Goal: Use online tool/utility: Utilize a website feature to perform a specific function

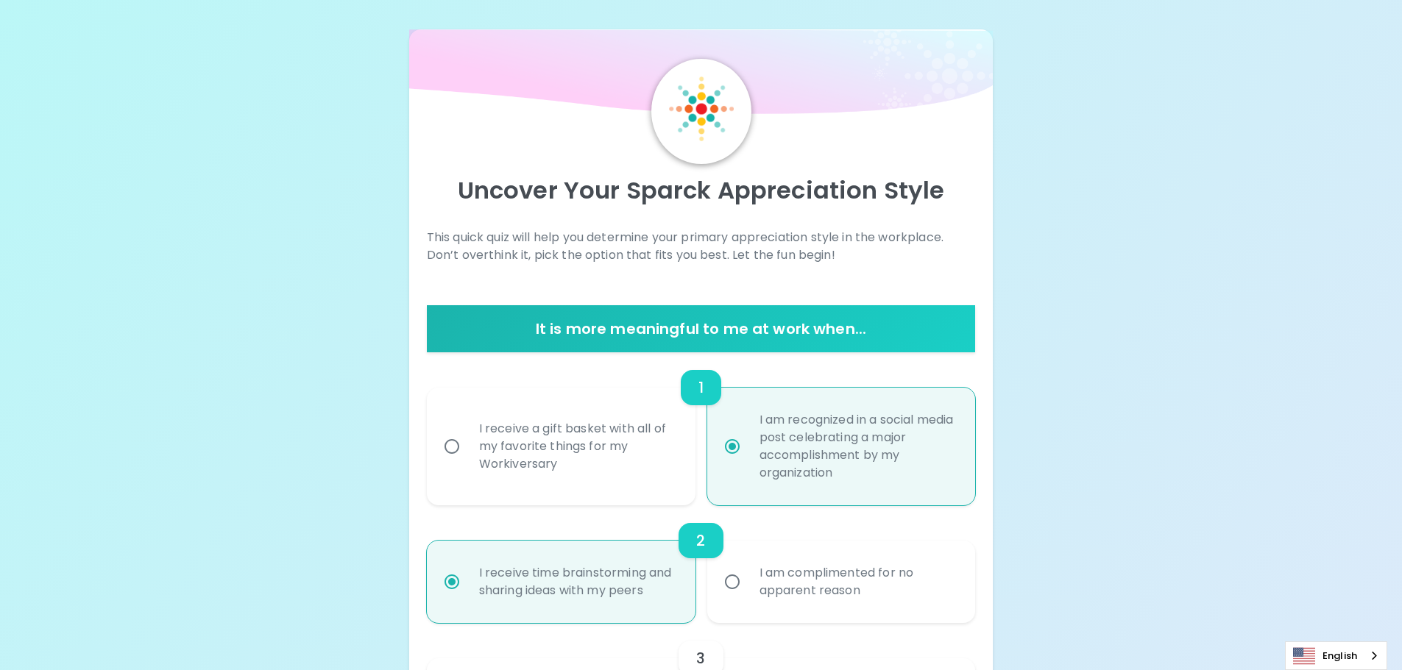
radio input "true"
click at [447, 450] on input "I receive a gift basket with all of my favorite things for my Workiversary" at bounding box center [451, 446] width 31 height 31
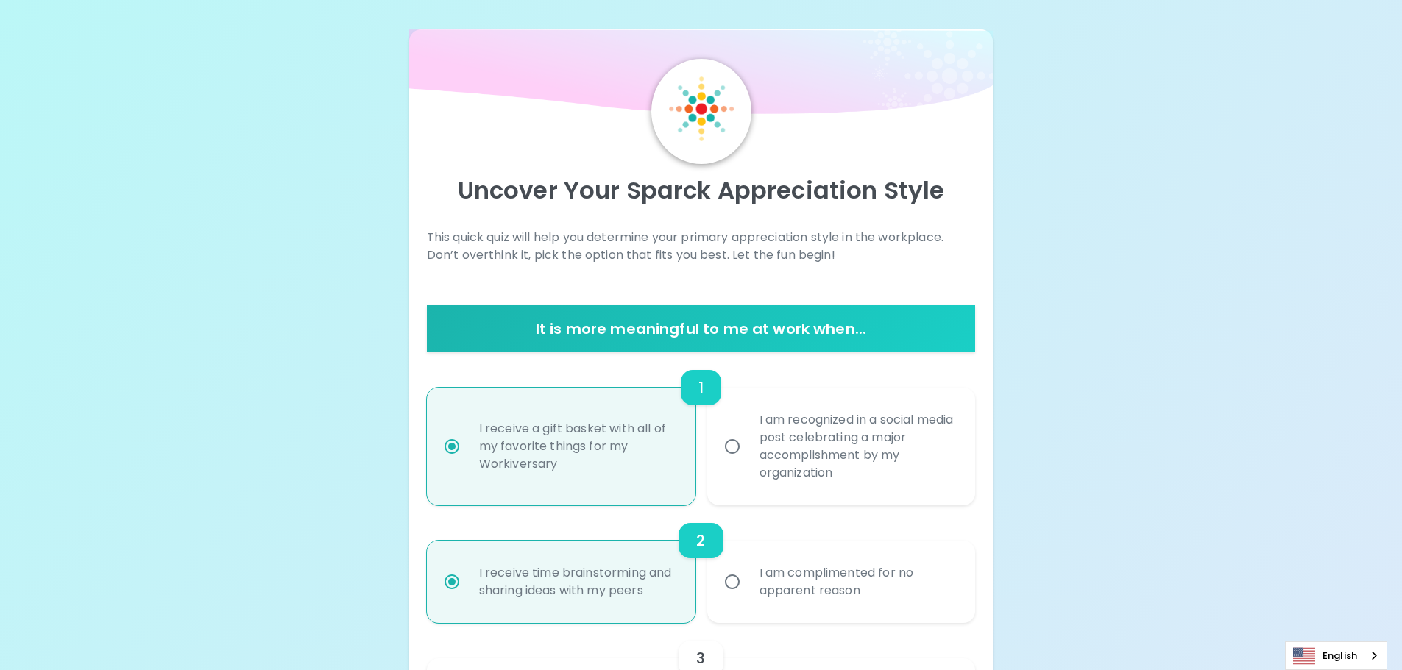
radio input "false"
radio input "true"
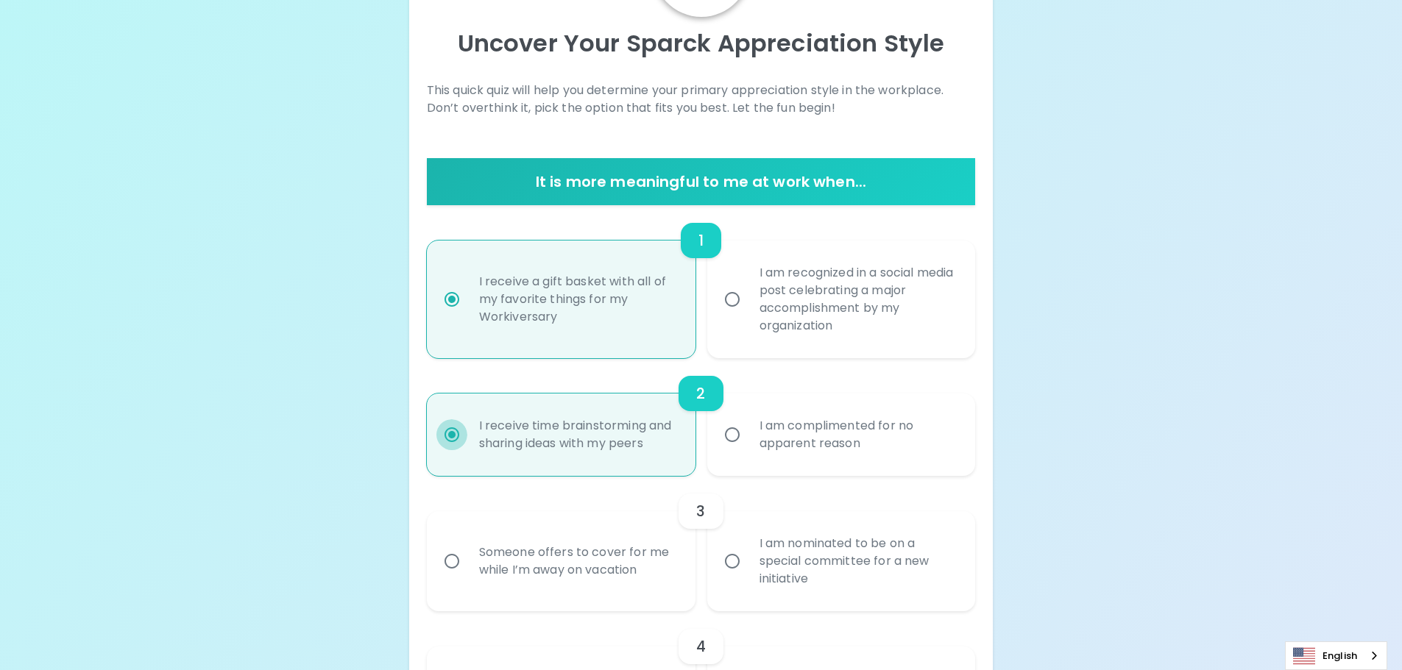
click at [454, 434] on input "I receive time brainstorming and sharing ideas with my peers" at bounding box center [451, 435] width 31 height 31
click at [452, 567] on input "Someone offers to cover for me while I’m away on vacation" at bounding box center [451, 561] width 31 height 31
radio input "false"
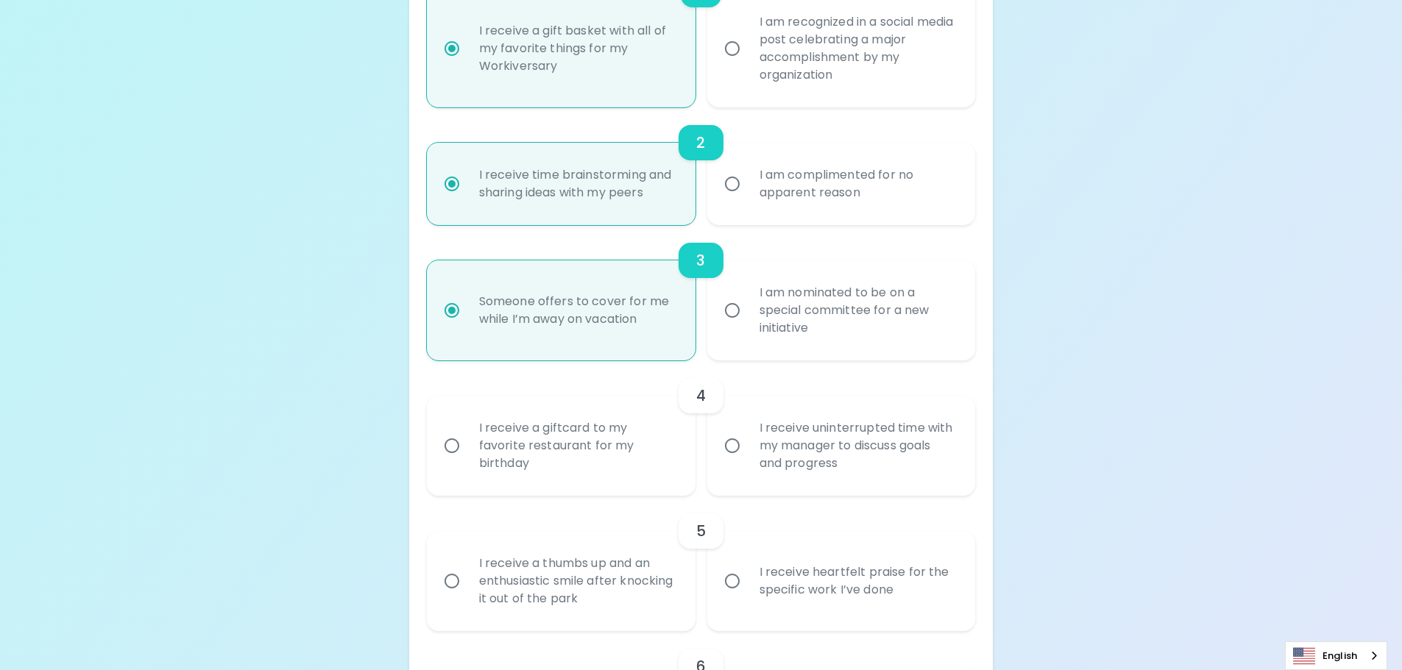
scroll to position [412, 0]
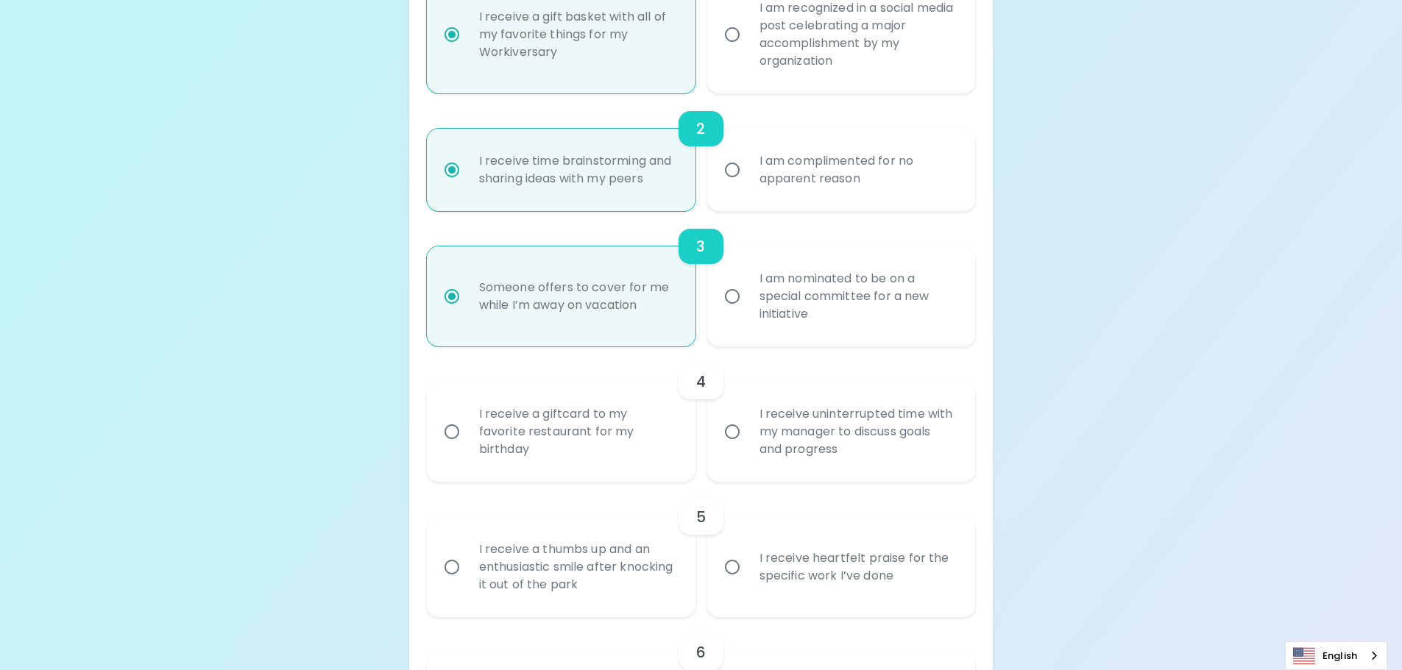
radio input "true"
click at [450, 433] on input "I receive a giftcard to my favorite restaurant for my birthday" at bounding box center [451, 432] width 31 height 31
radio input "false"
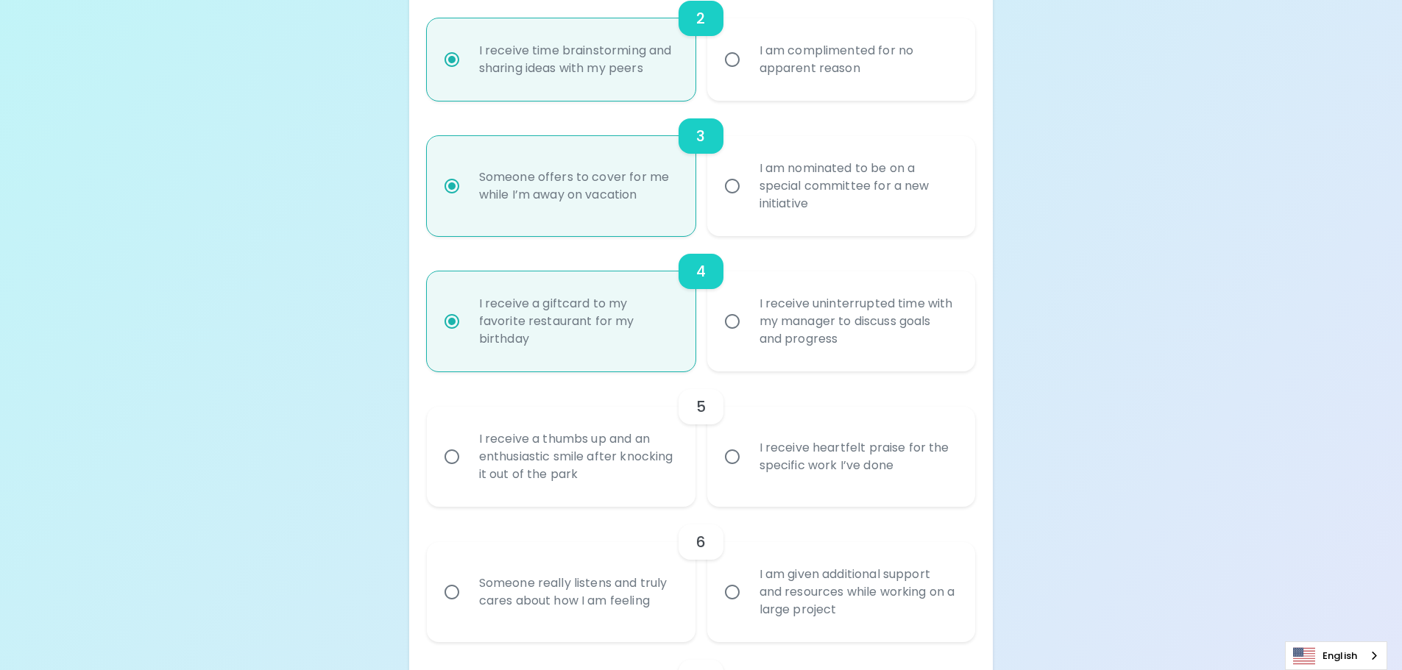
scroll to position [530, 0]
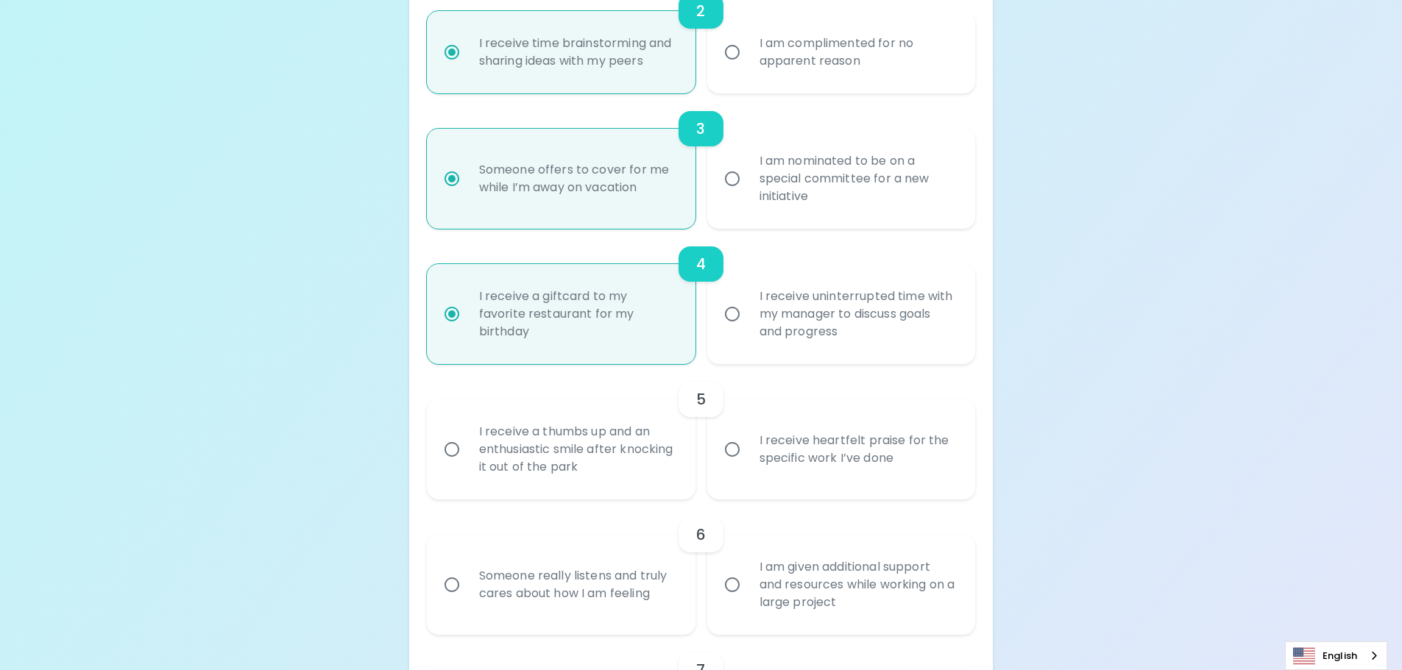
radio input "true"
click at [721, 450] on input "I receive heartfelt praise for the specific work I’ve done" at bounding box center [732, 449] width 31 height 31
radio input "false"
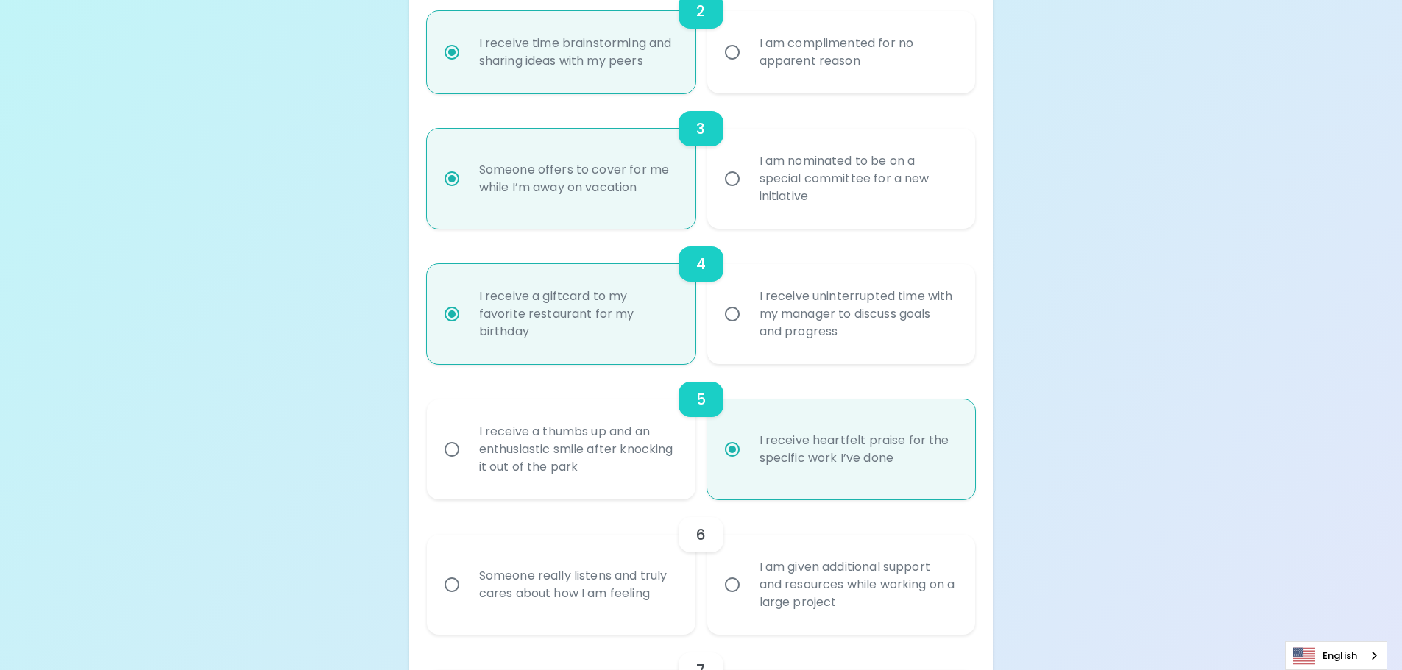
scroll to position [648, 0]
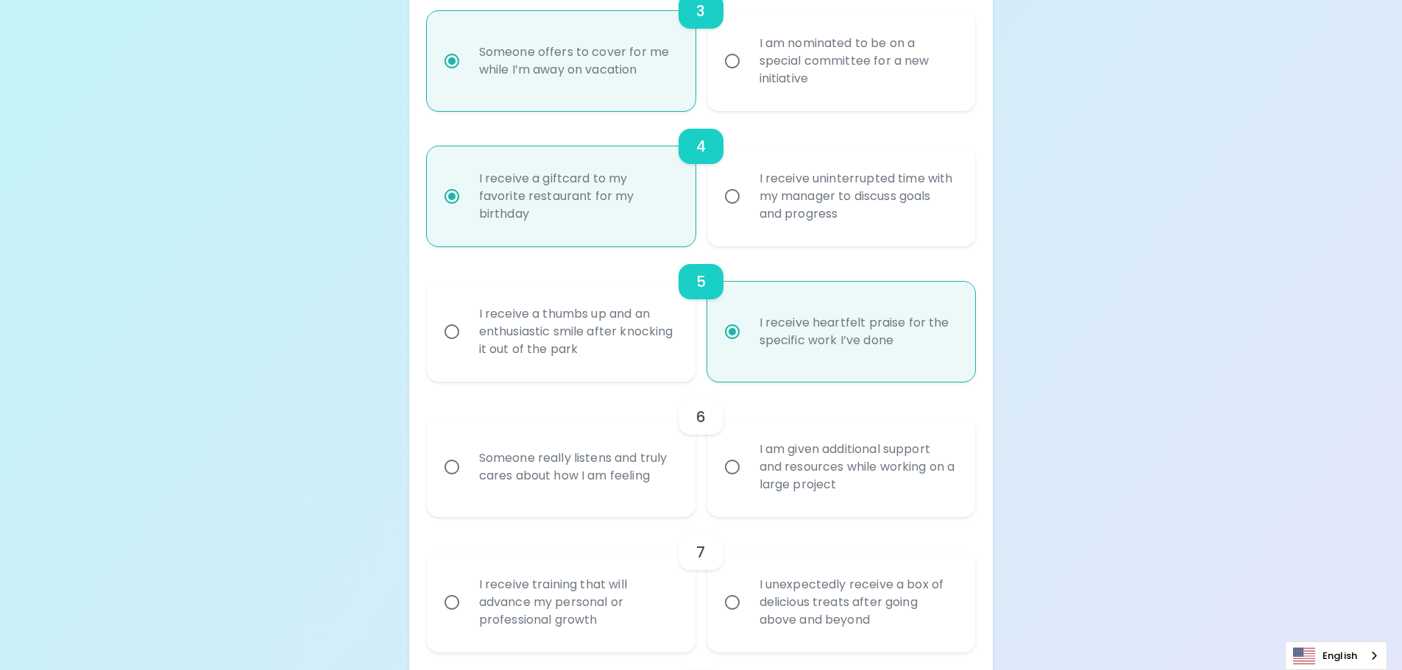
radio input "true"
click at [446, 463] on input "Someone really listens and truly cares about how I am feeling" at bounding box center [451, 467] width 31 height 31
radio input "false"
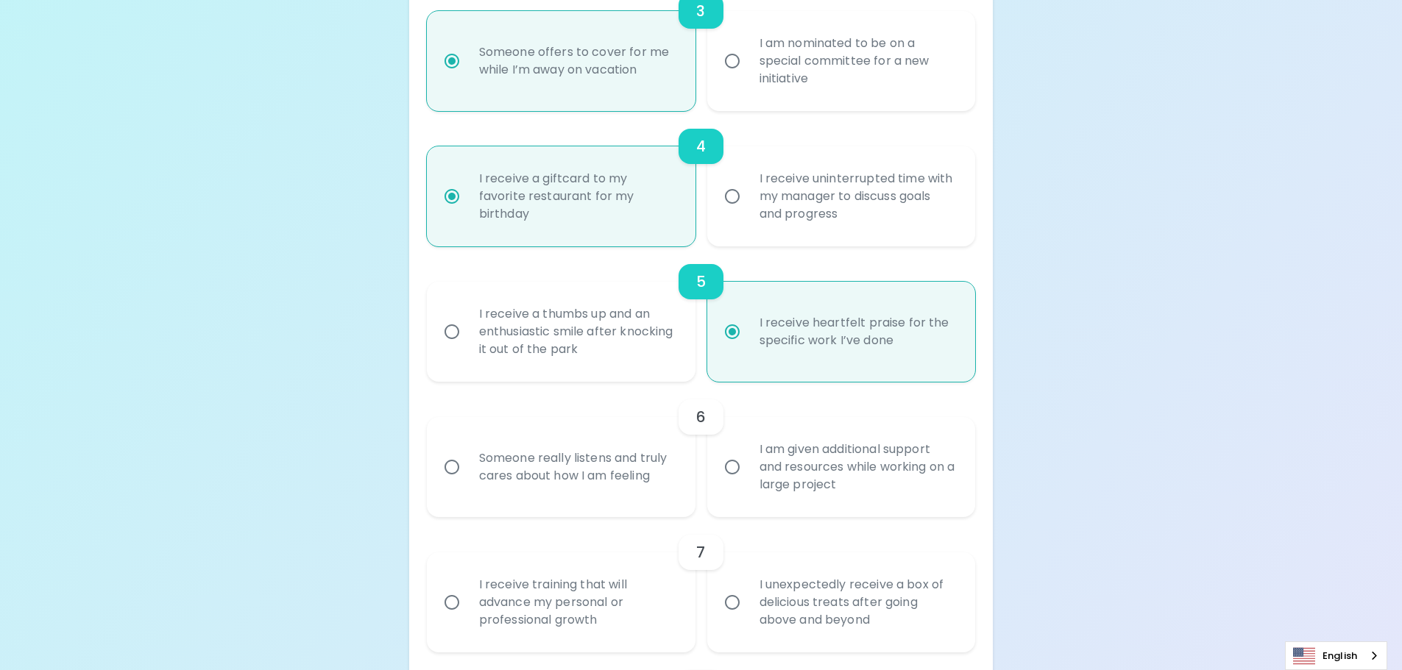
radio input "false"
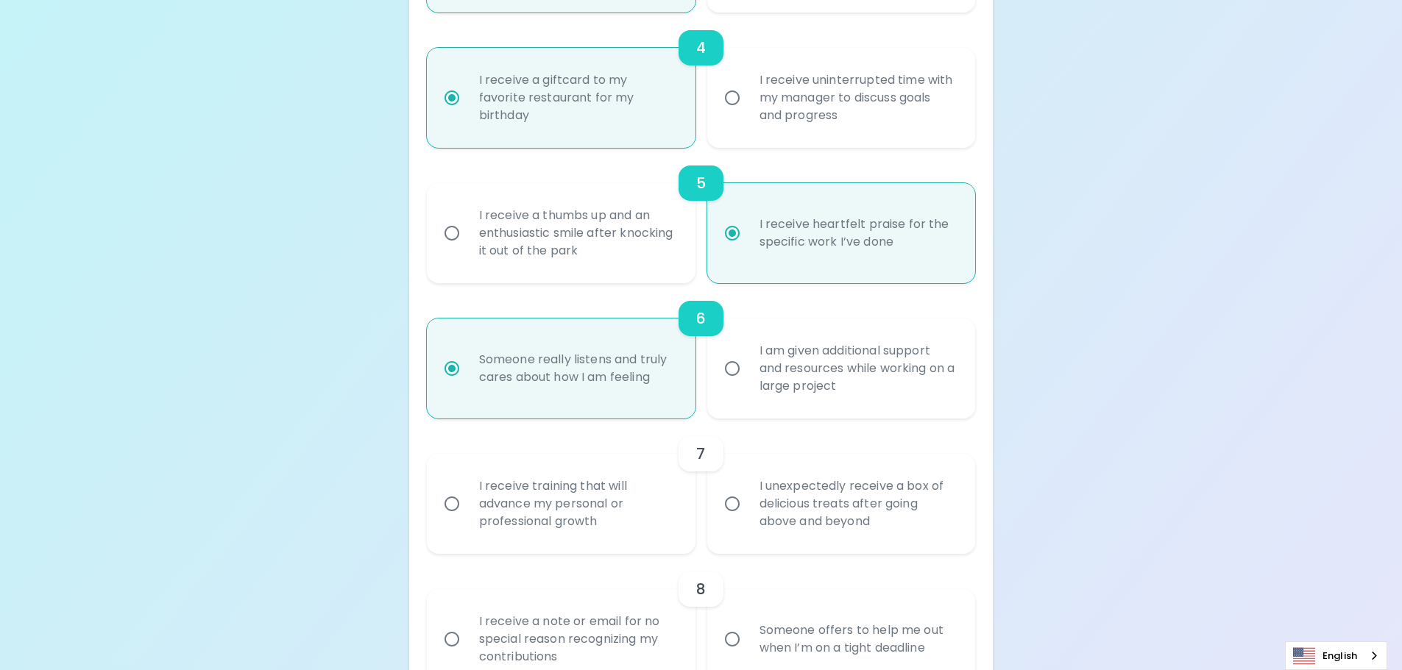
scroll to position [765, 0]
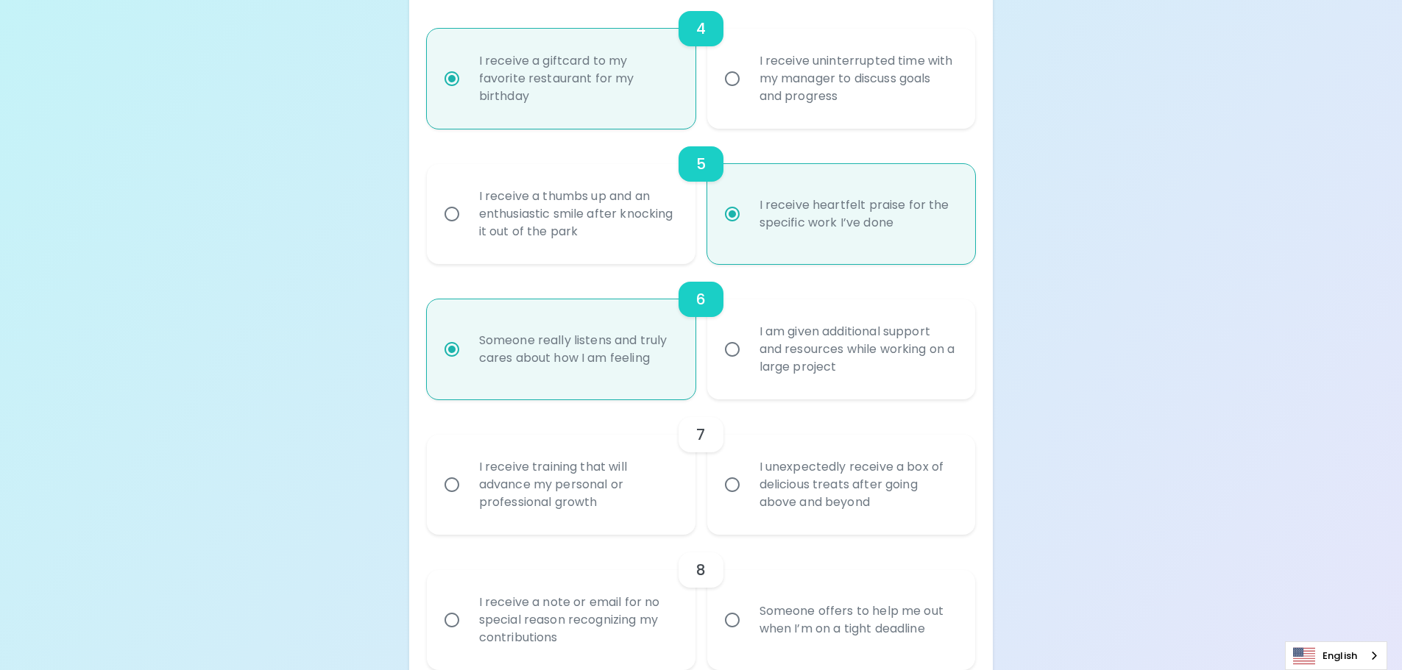
radio input "true"
click at [448, 496] on input "I receive training that will advance my personal or professional growth" at bounding box center [451, 485] width 31 height 31
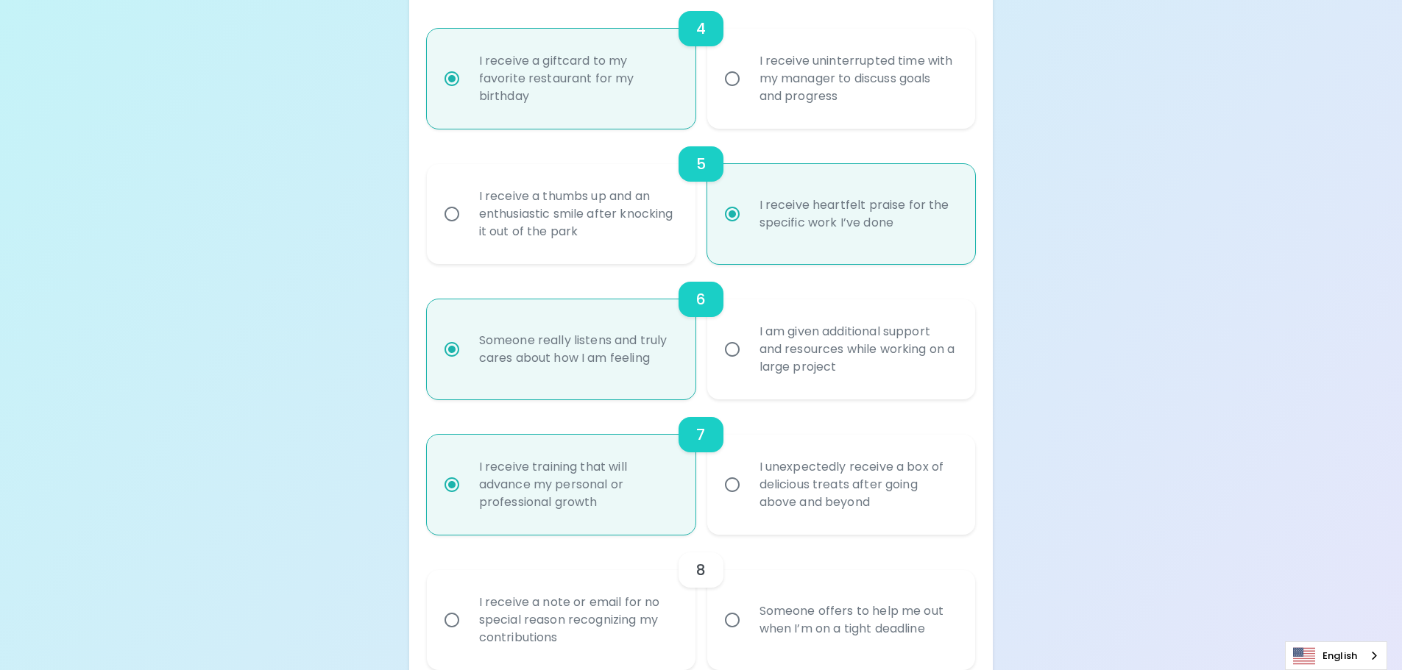
radio input "false"
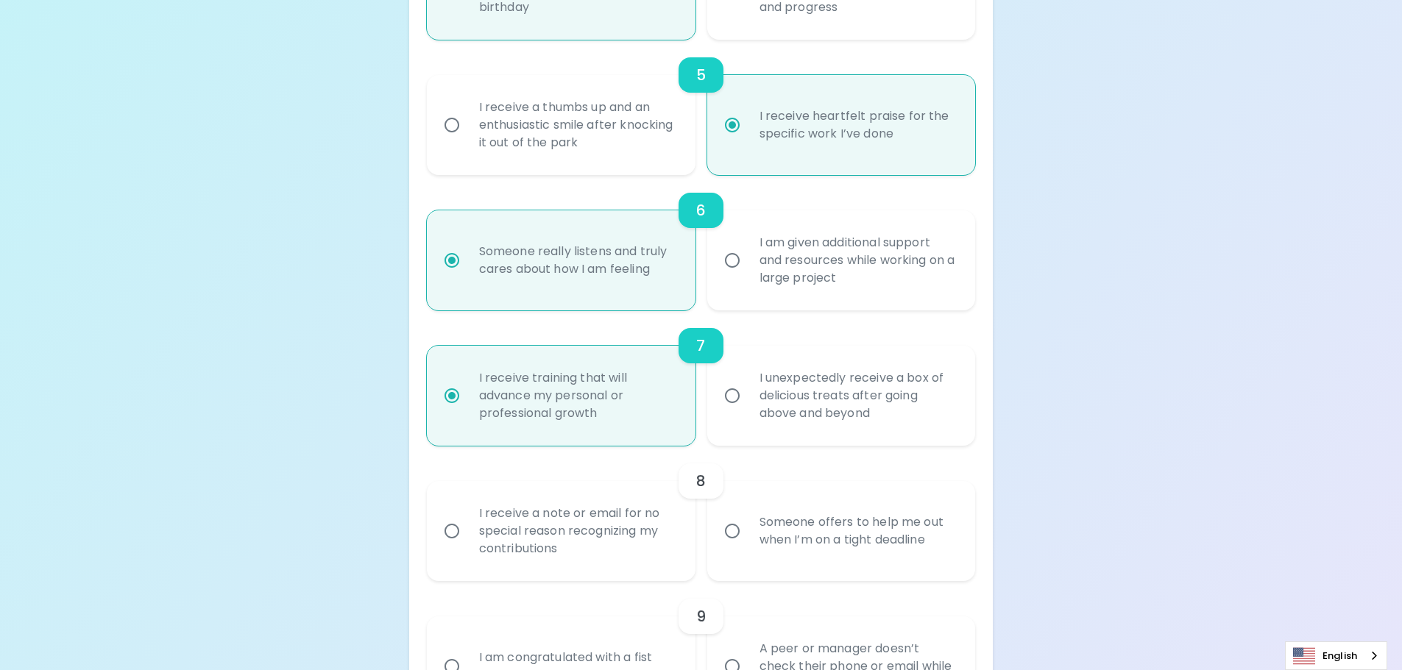
scroll to position [883, 0]
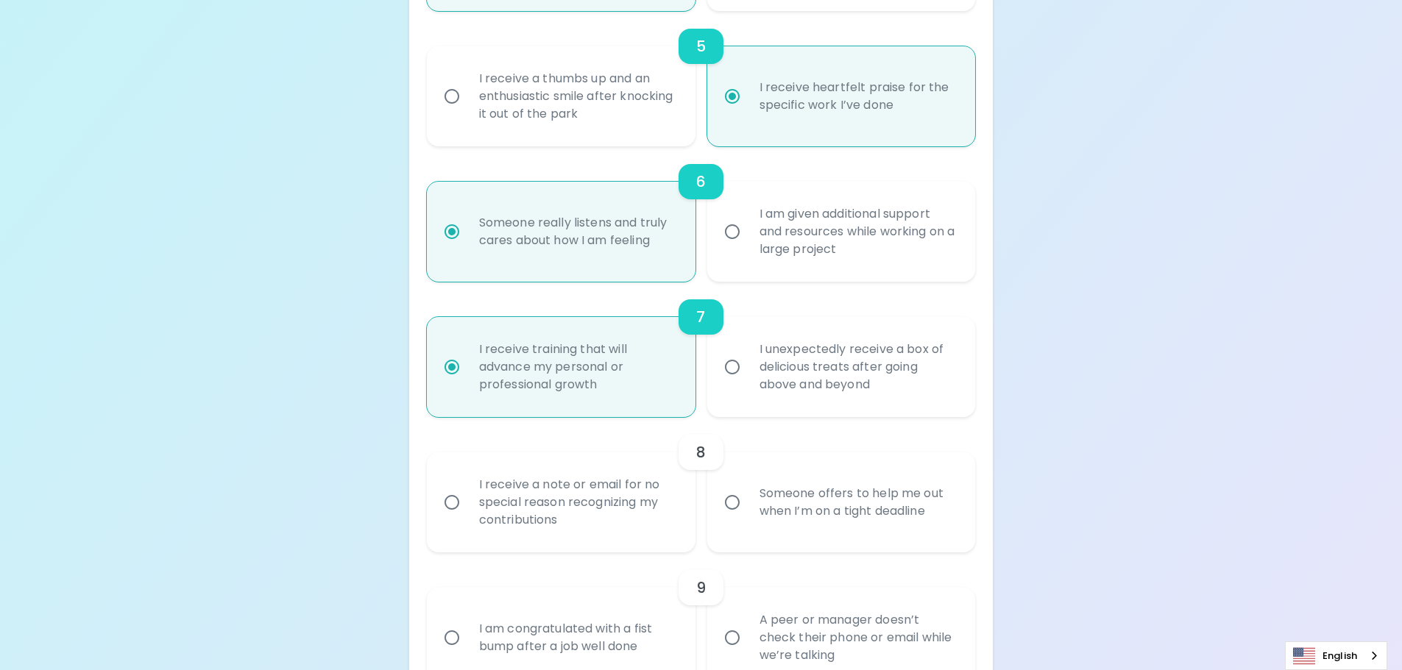
radio input "false"
click at [732, 234] on input "I am given additional support and resources while working on a large project" at bounding box center [732, 231] width 31 height 31
radio input "false"
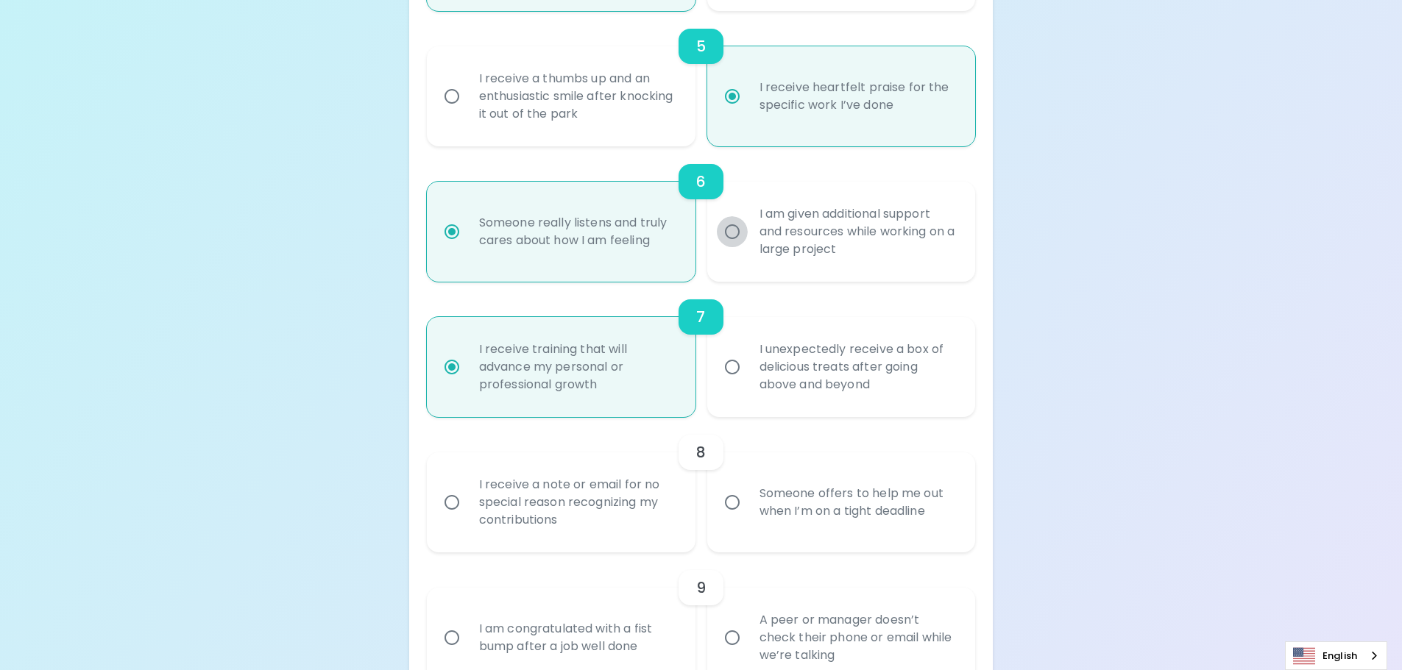
radio input "false"
radio input "true"
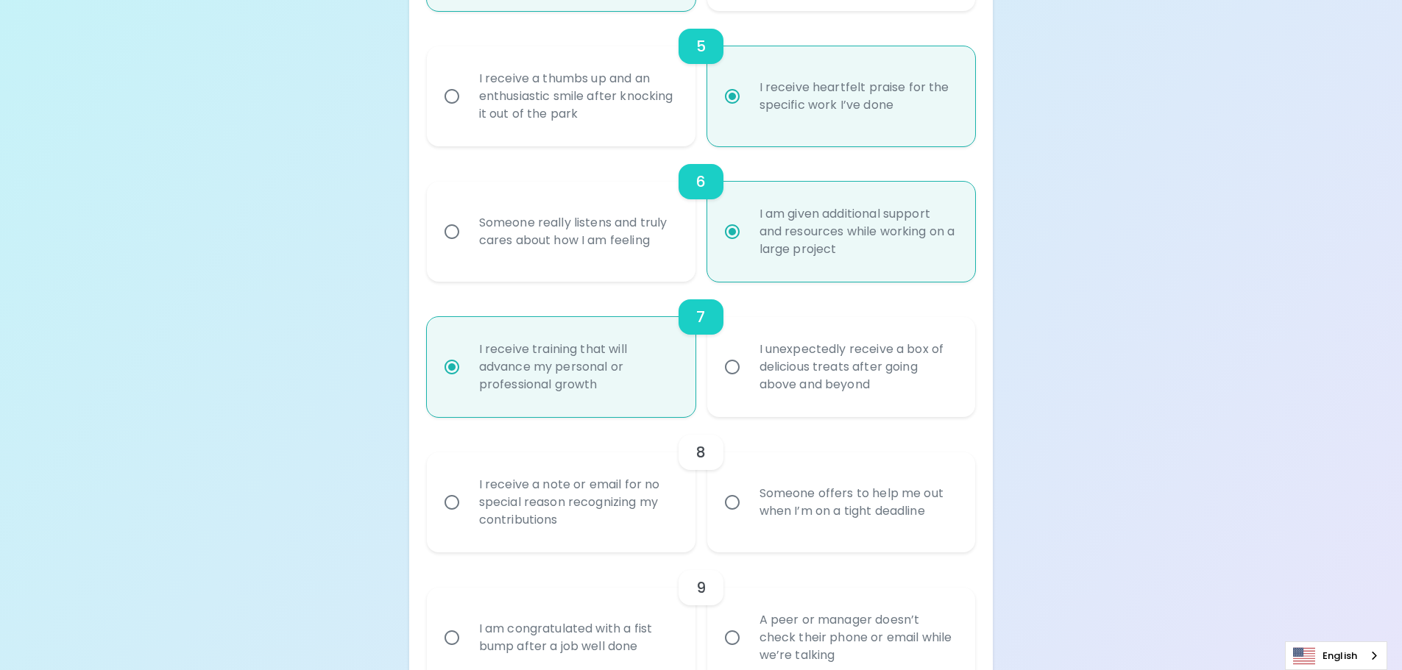
scroll to position [957, 0]
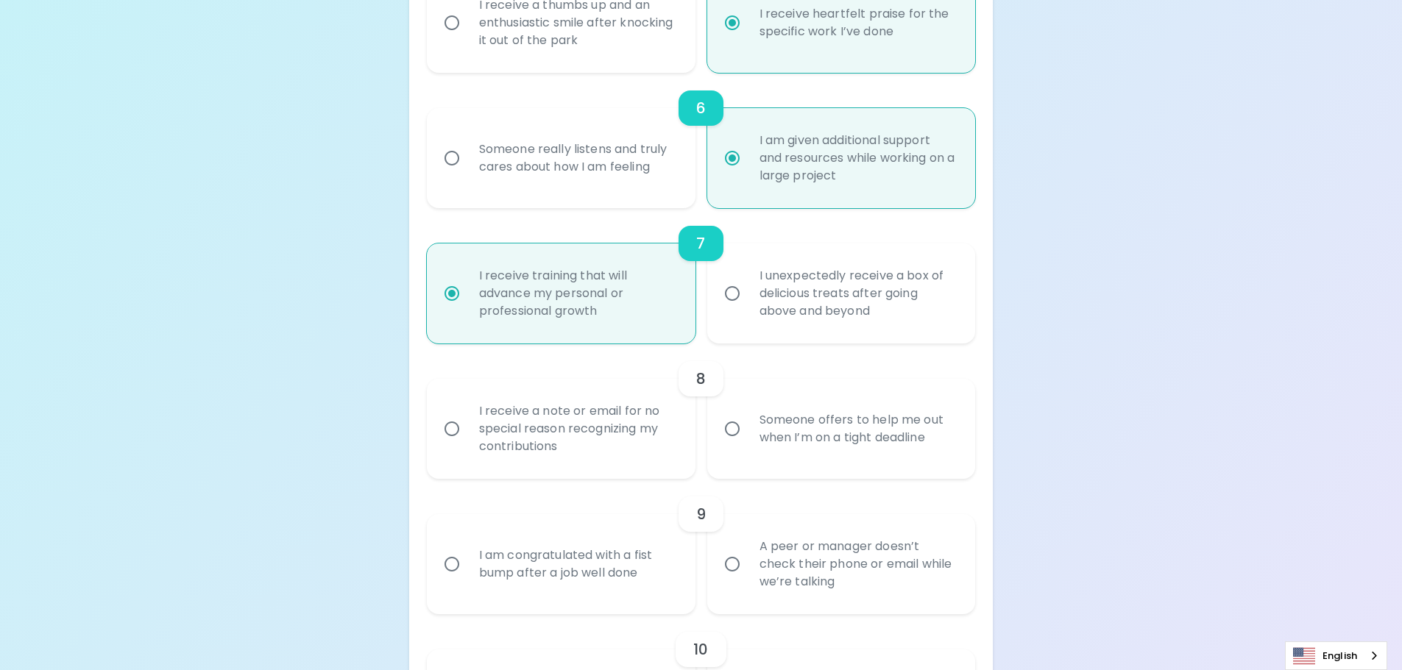
radio input "true"
click at [733, 428] on input "Someone offers to help me out when I’m on a tight deadline" at bounding box center [732, 429] width 31 height 31
radio input "false"
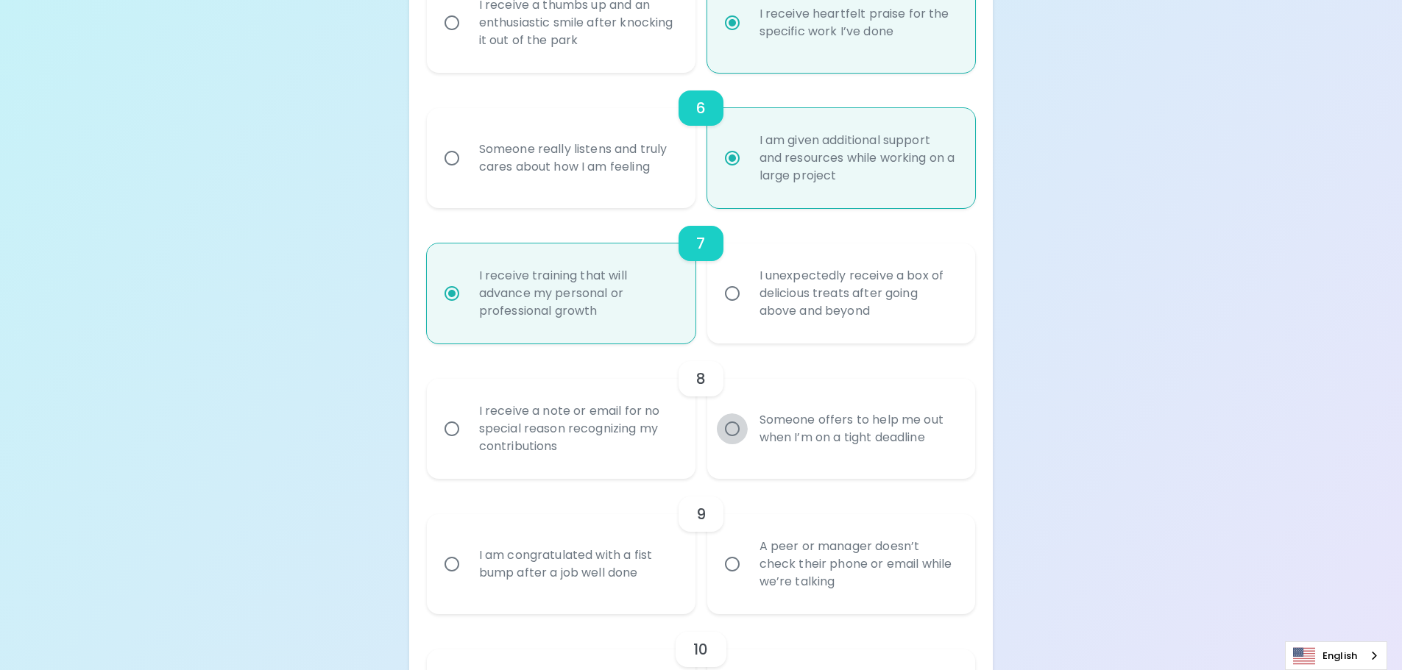
radio input "false"
radio input "true"
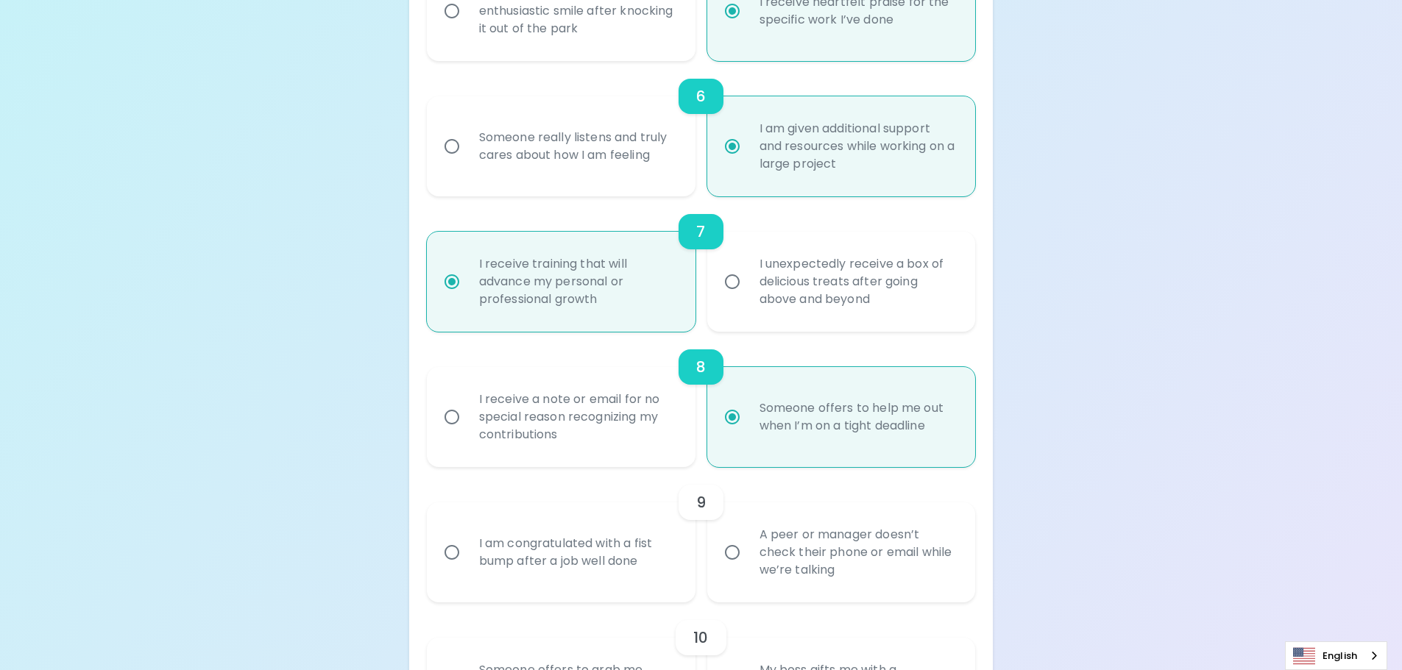
scroll to position [1075, 0]
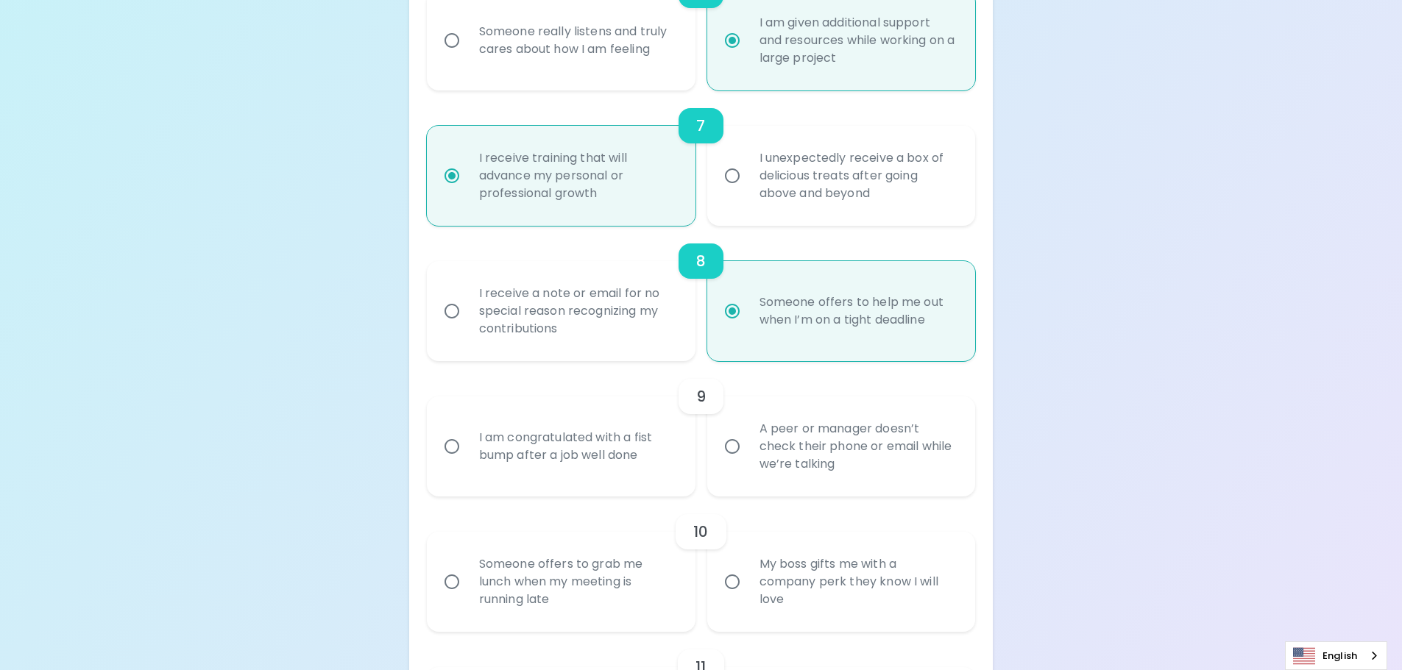
radio input "true"
click at [729, 443] on input "A peer or manager doesn’t check their phone or email while we’re talking" at bounding box center [732, 446] width 31 height 31
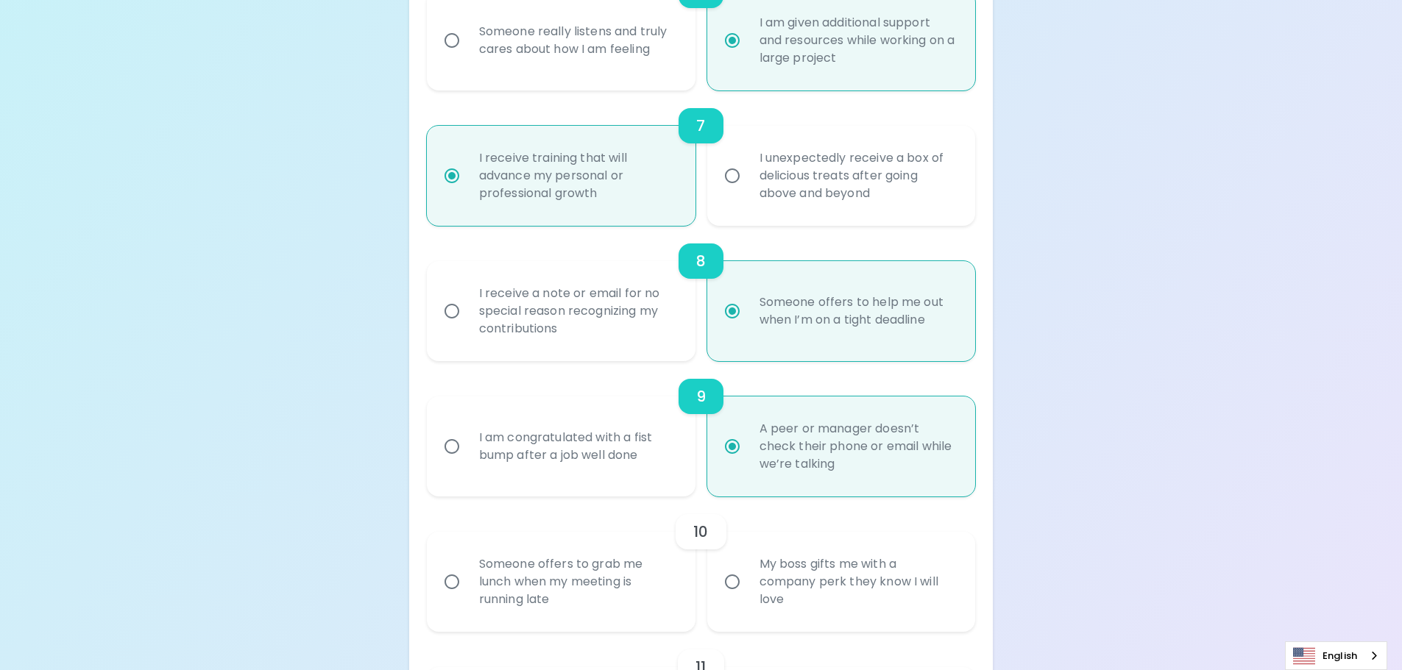
radio input "false"
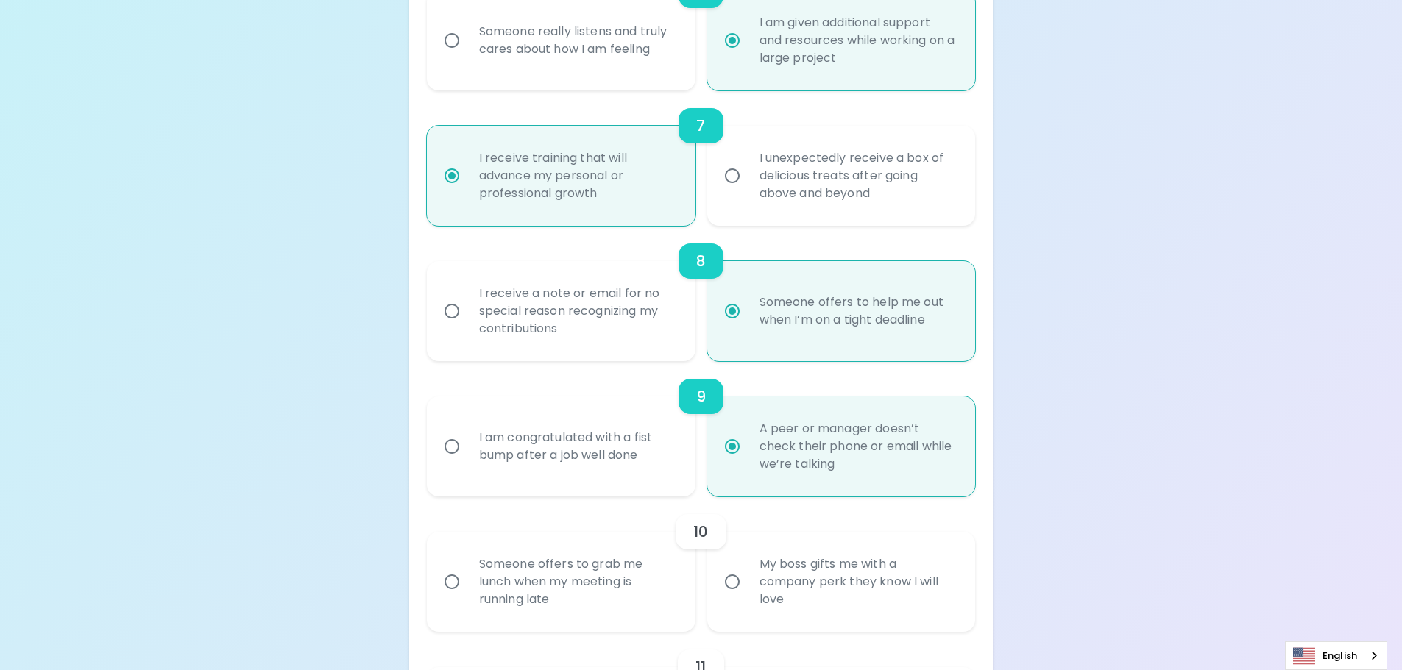
radio input "false"
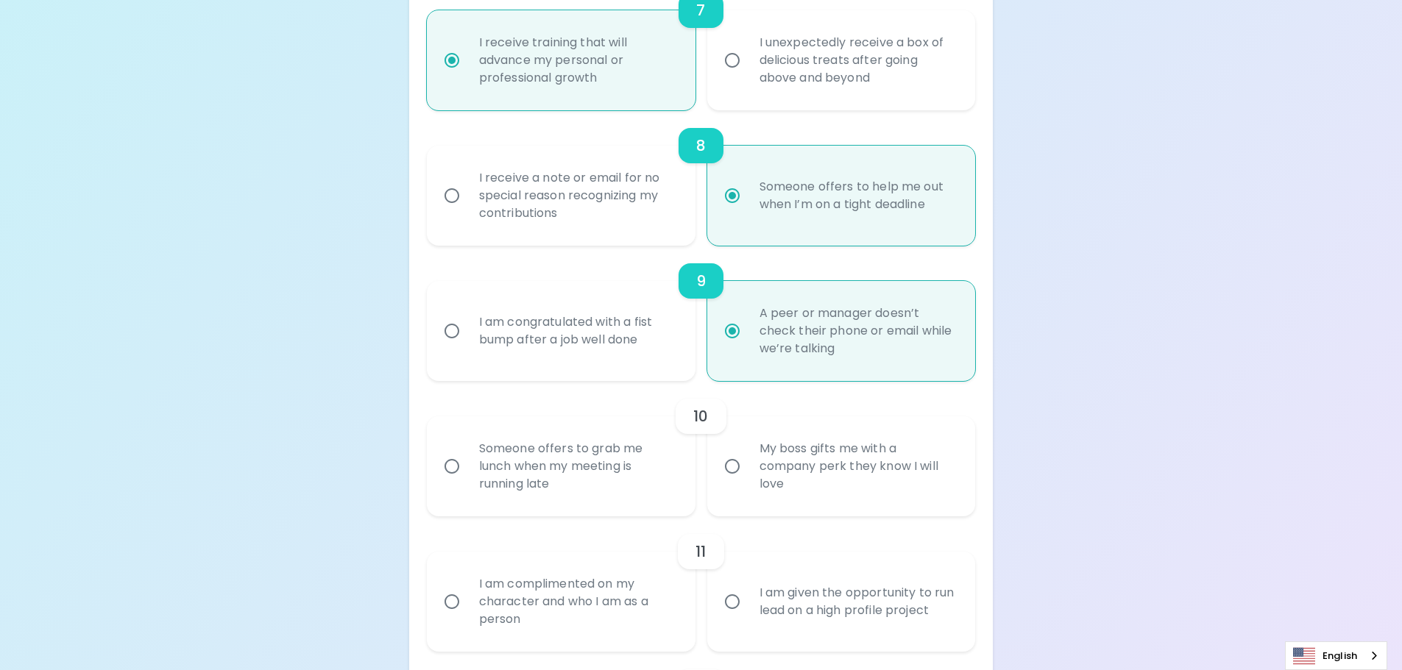
scroll to position [1192, 0]
radio input "true"
click at [732, 464] on input "My boss gifts me with a company perk they know I will love" at bounding box center [732, 464] width 31 height 31
radio input "false"
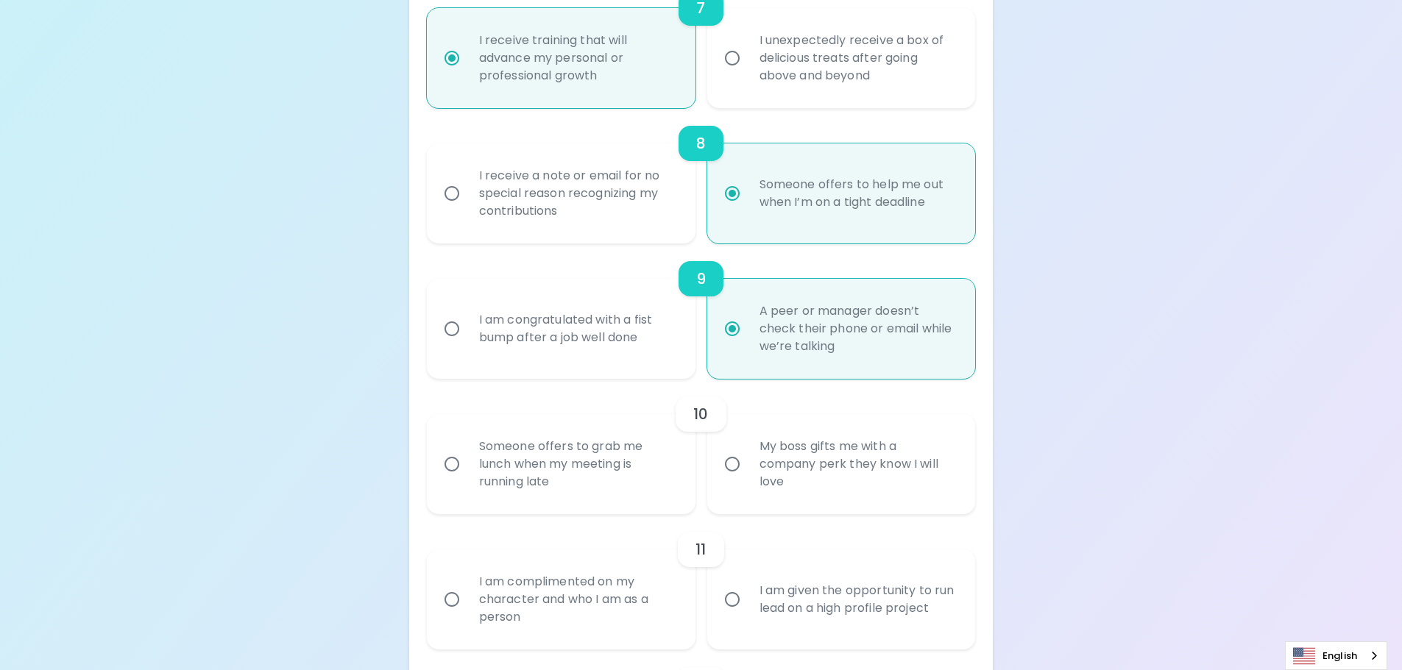
radio input "false"
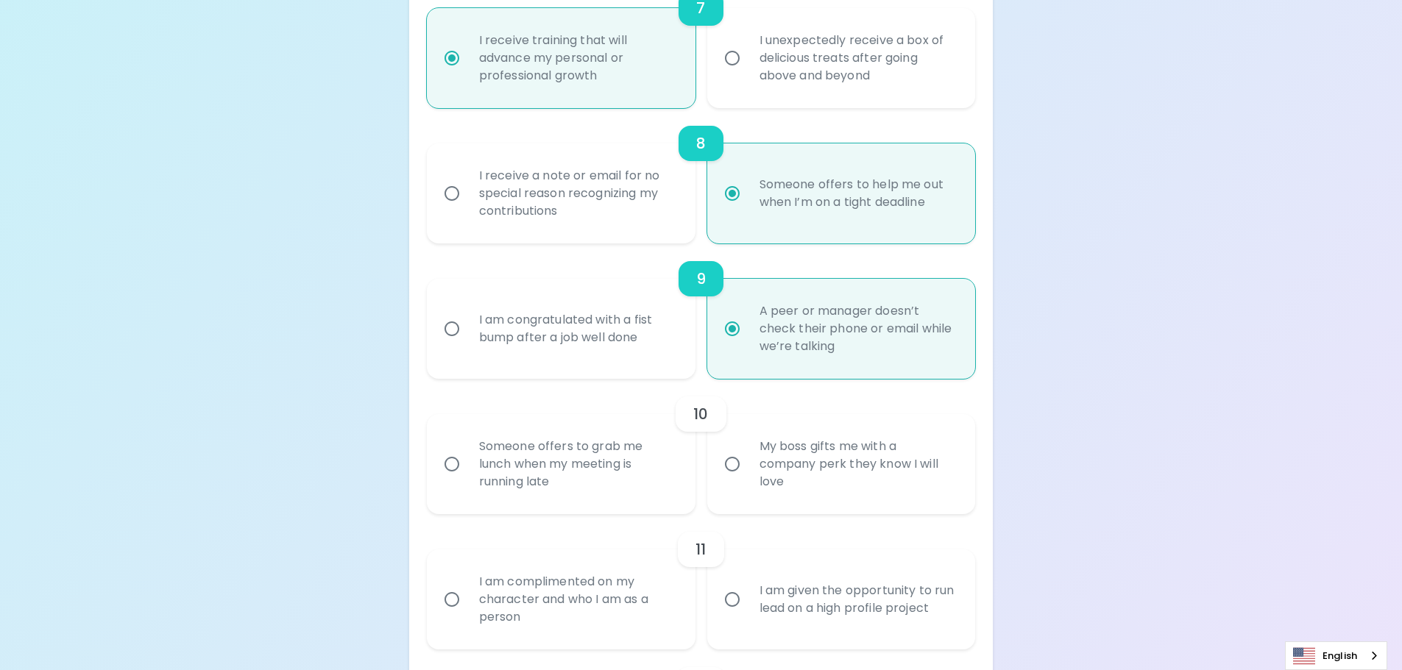
radio input "false"
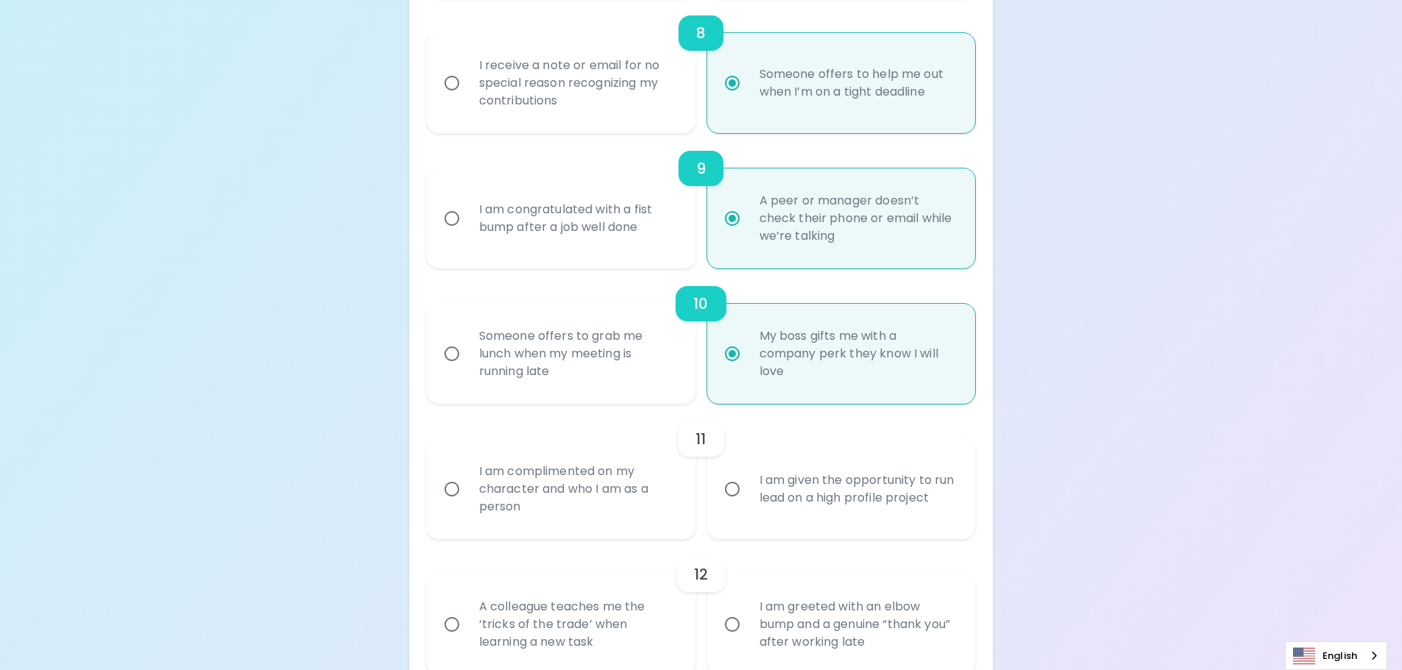
scroll to position [1310, 0]
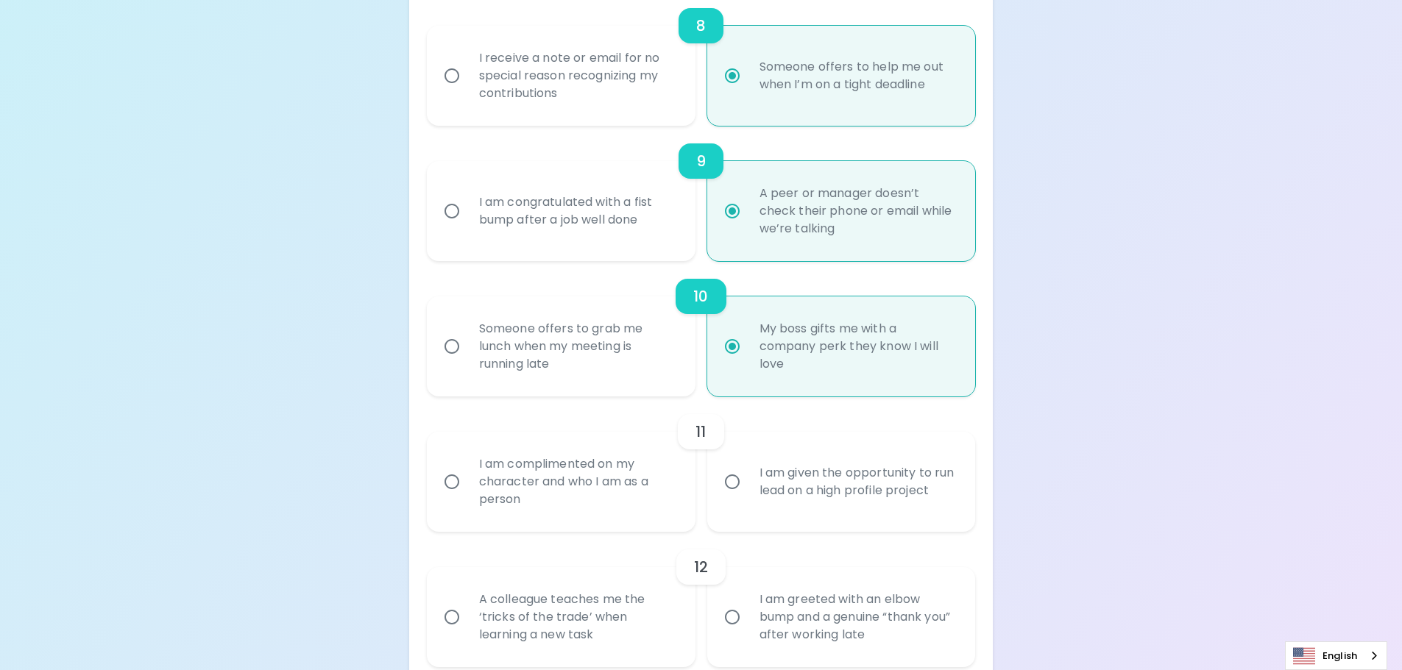
radio input "true"
click at [737, 486] on input "I am given the opportunity to run lead on a high profile project" at bounding box center [732, 482] width 31 height 31
radio input "false"
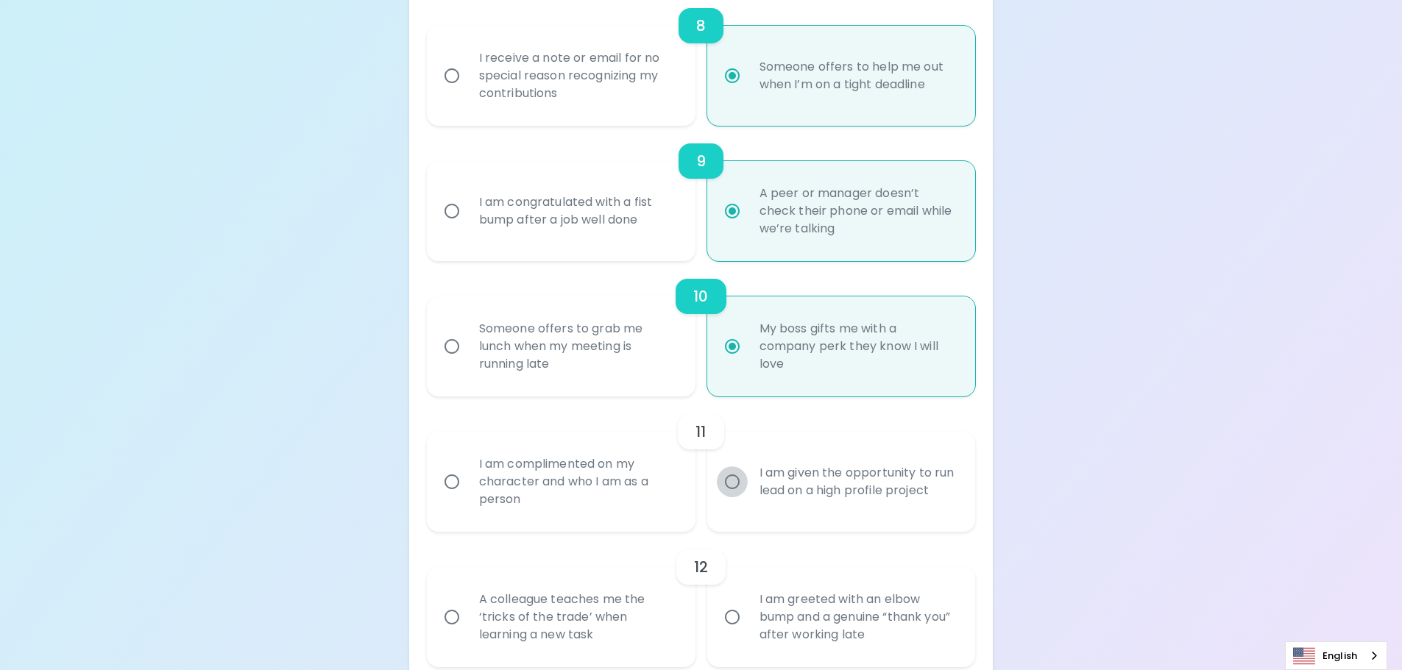
radio input "false"
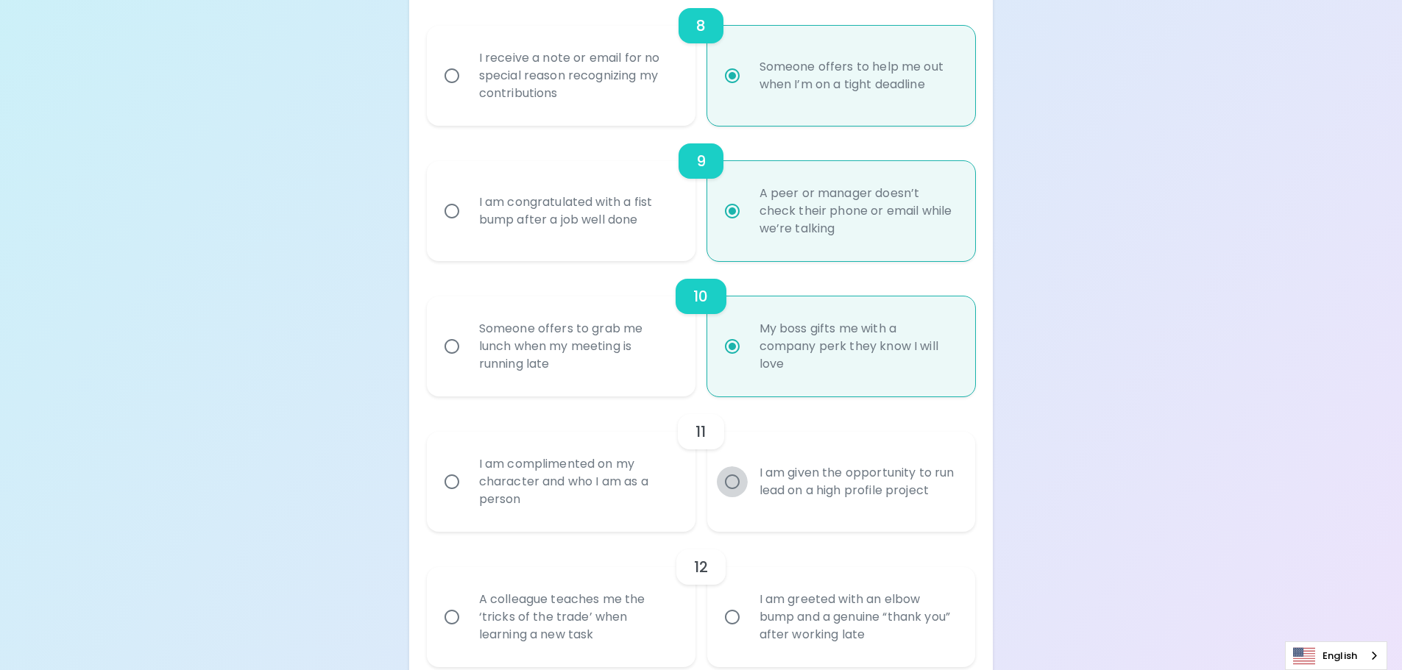
radio input "false"
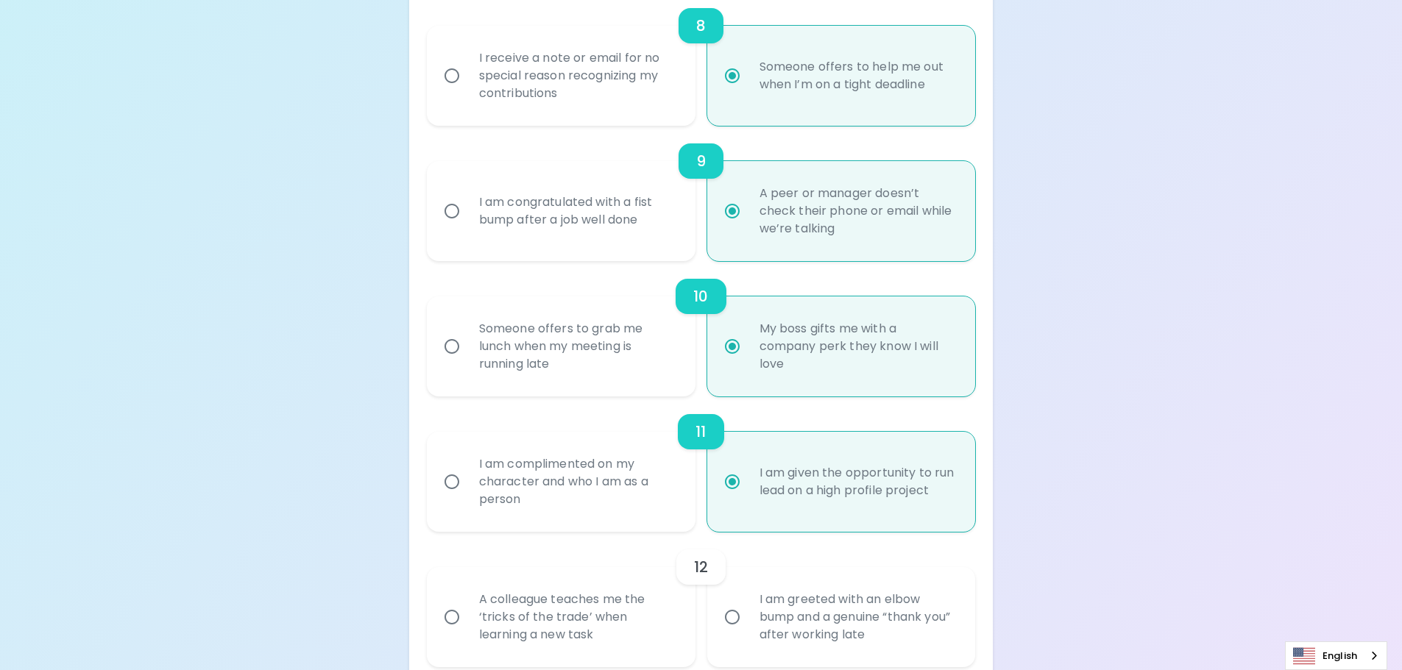
scroll to position [1428, 0]
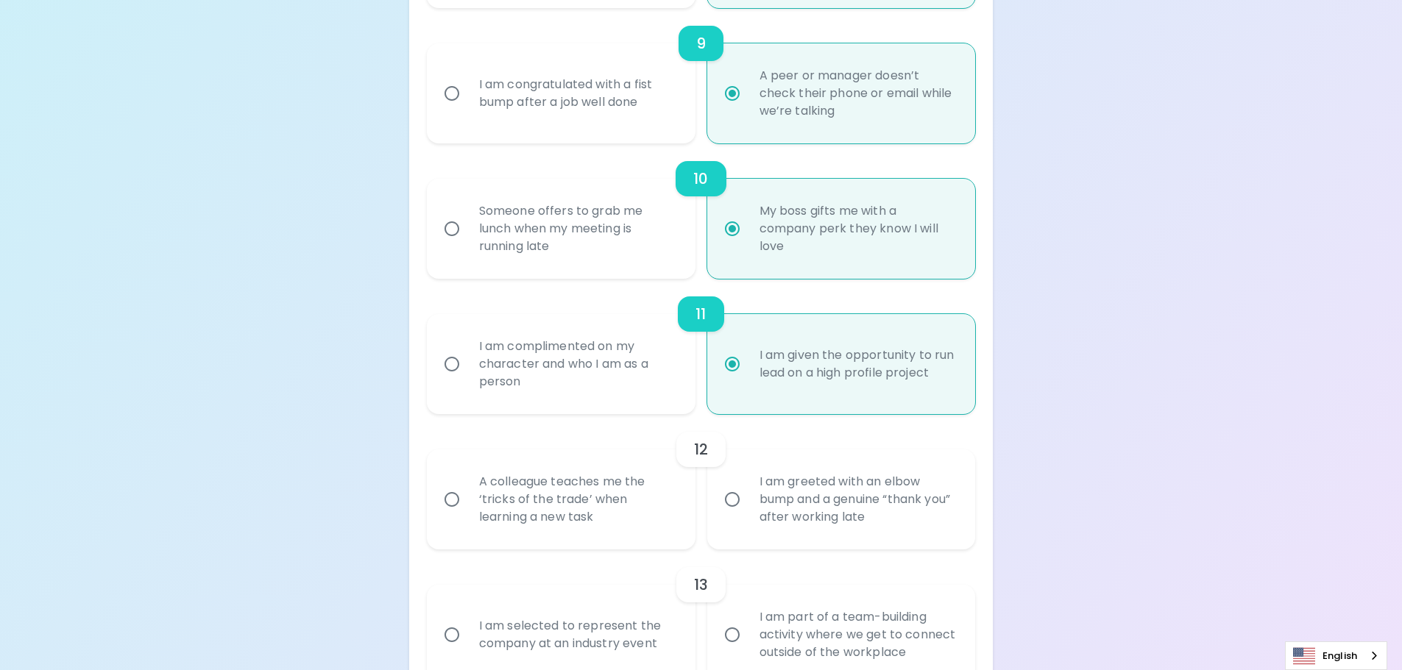
radio input "true"
click at [450, 501] on input "A colleague teaches me the ‘tricks of the trade’ when learning a new task" at bounding box center [451, 499] width 31 height 31
radio input "false"
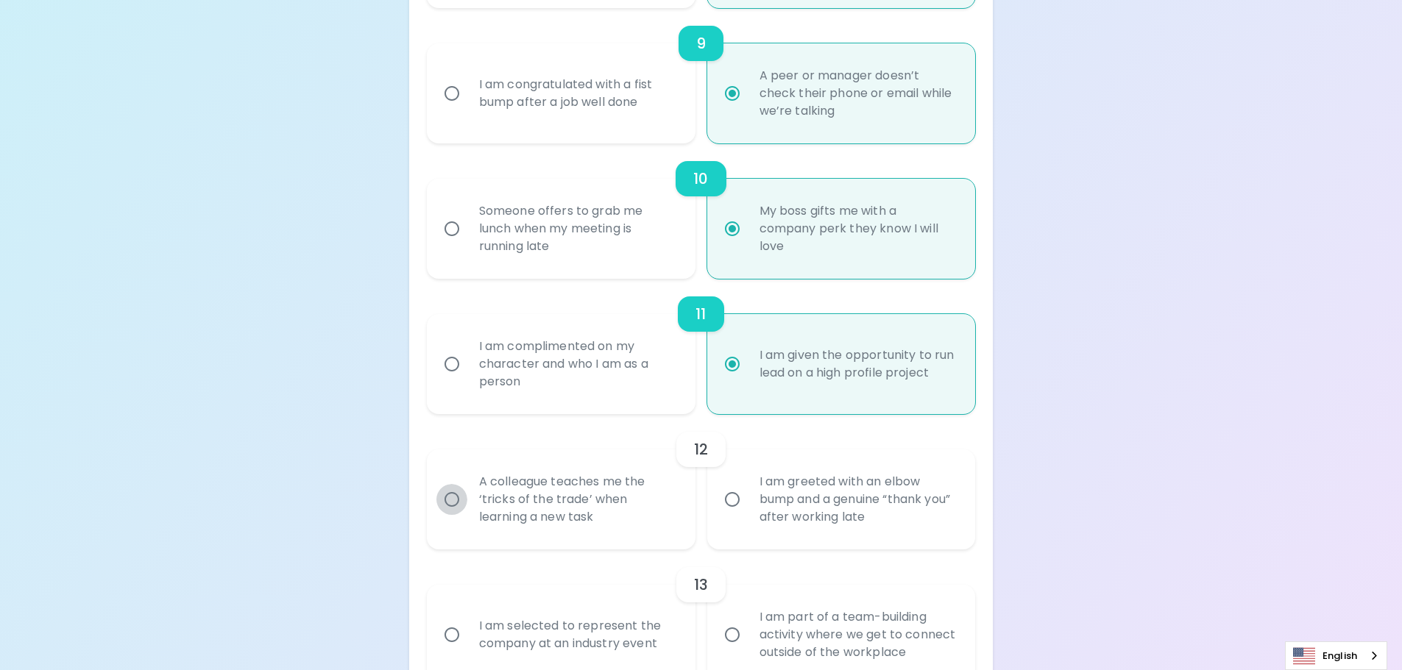
radio input "false"
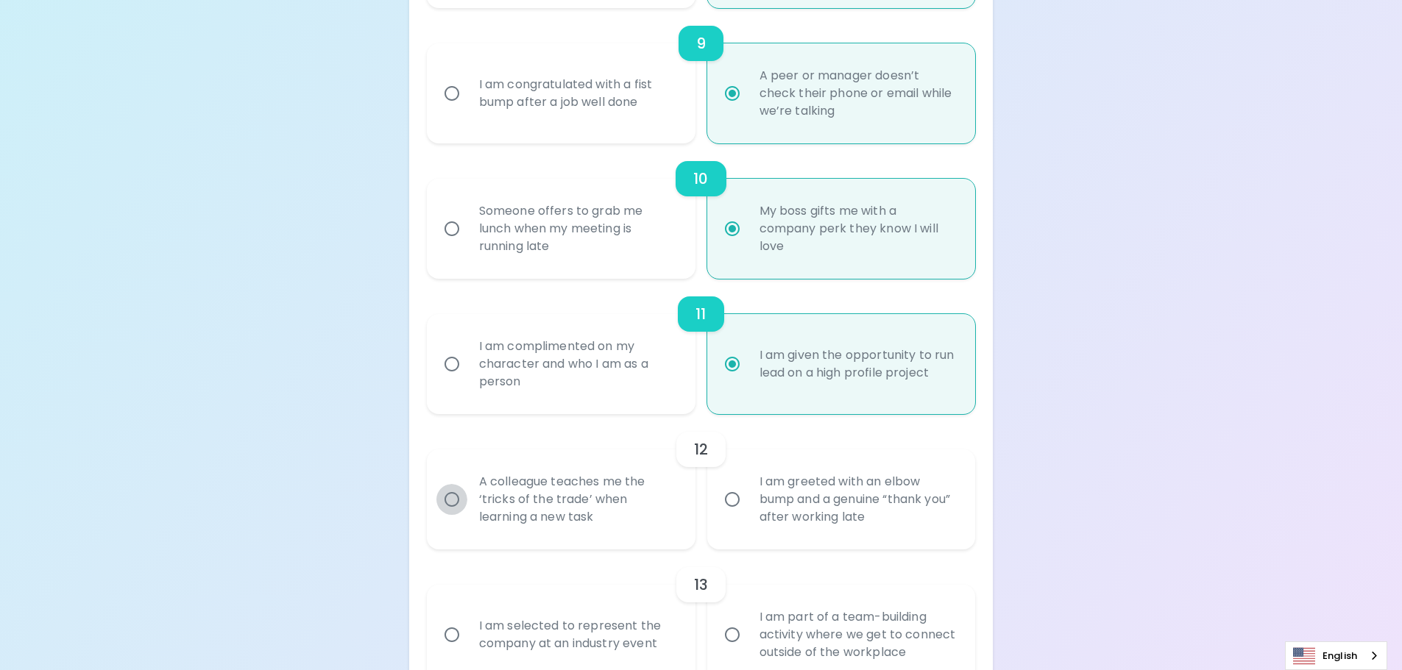
radio input "false"
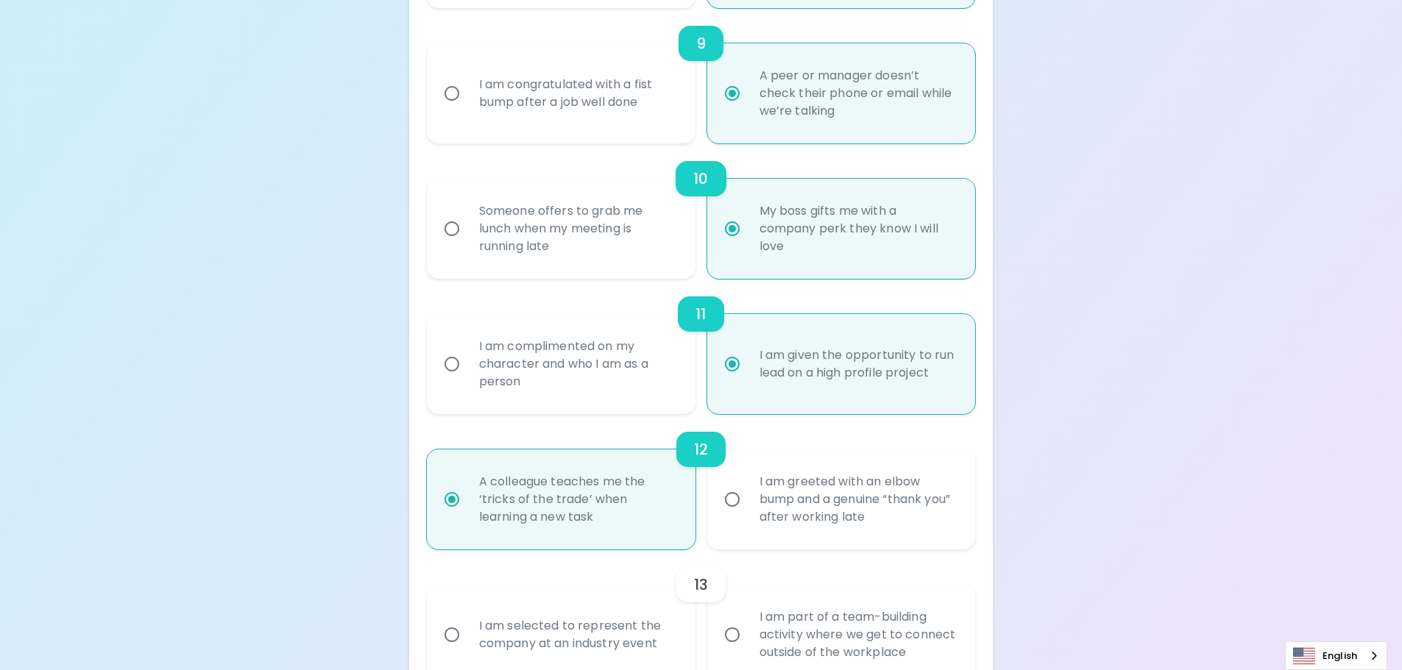
scroll to position [1546, 0]
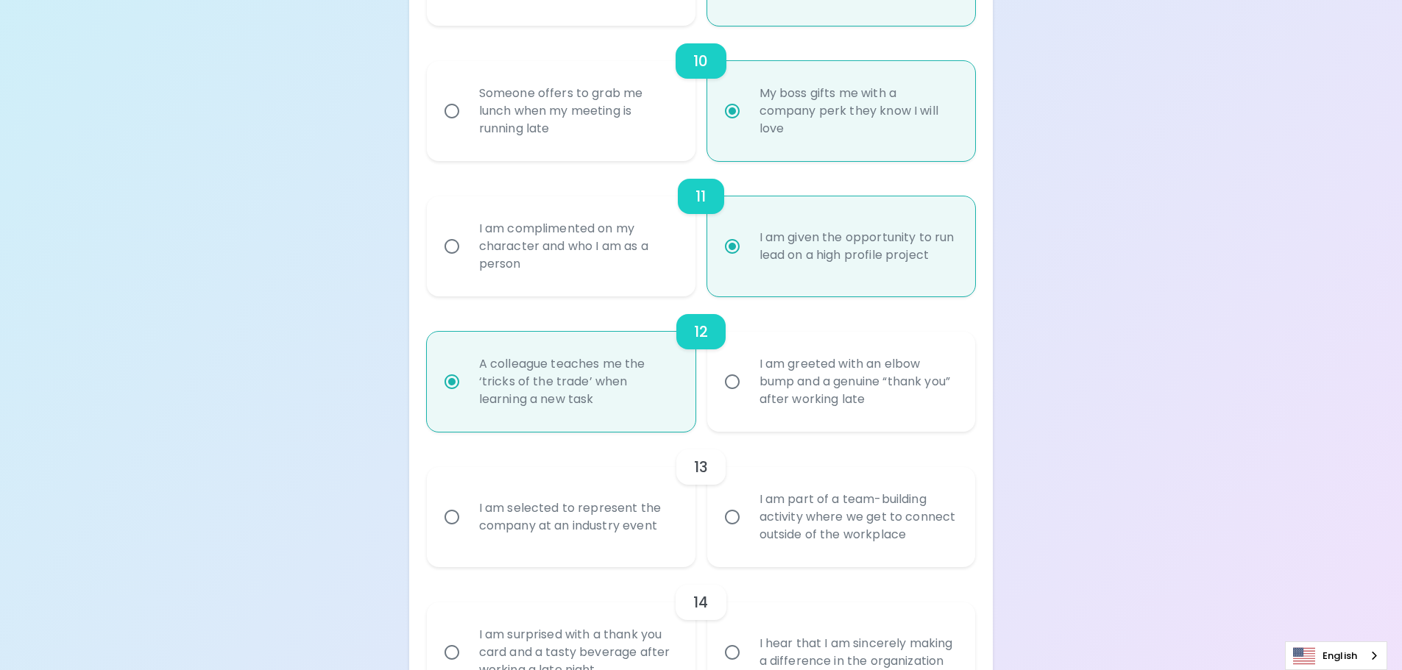
radio input "true"
click at [453, 520] on input "I am selected to represent the company at an industry event" at bounding box center [451, 517] width 31 height 31
radio input "false"
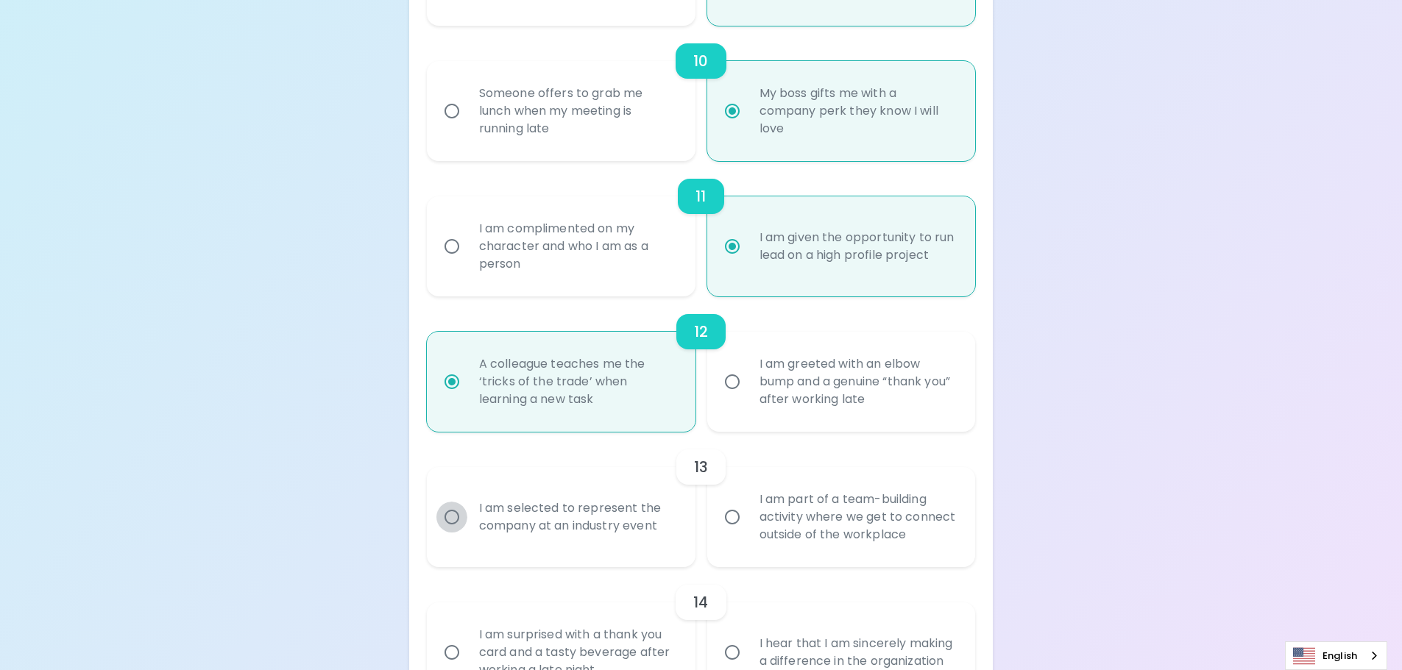
radio input "false"
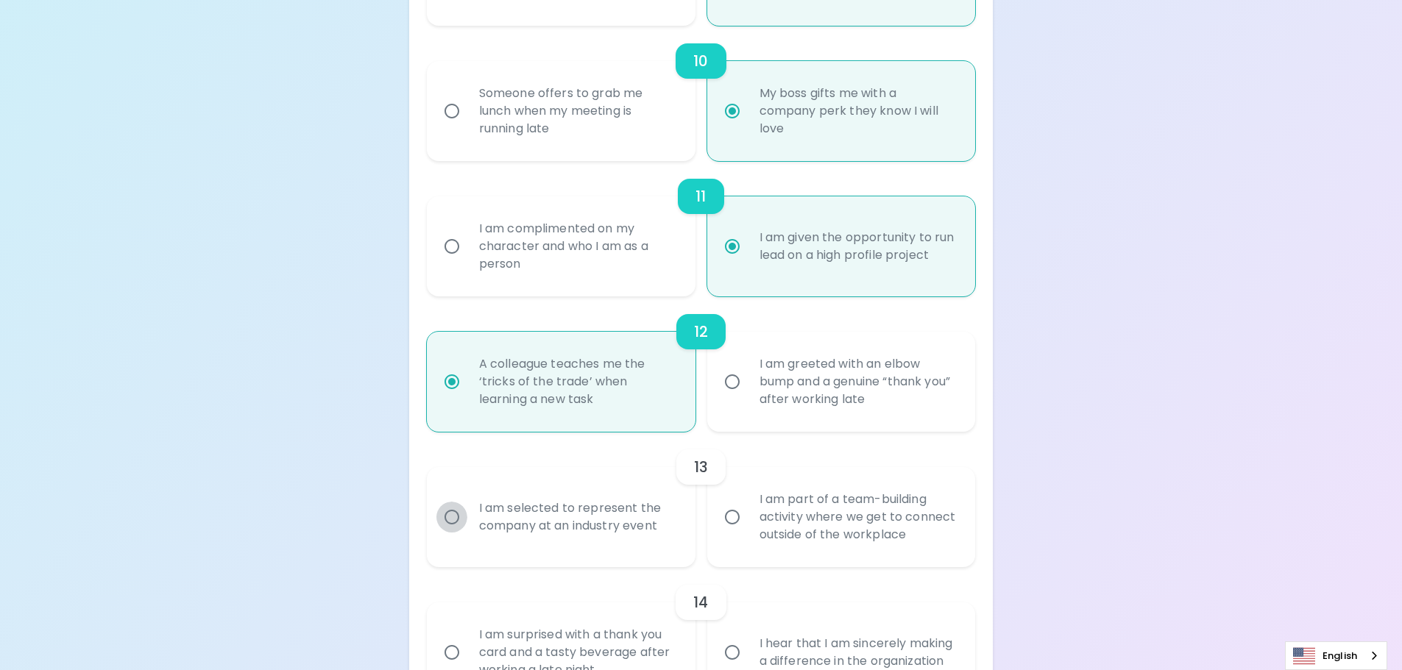
radio input "false"
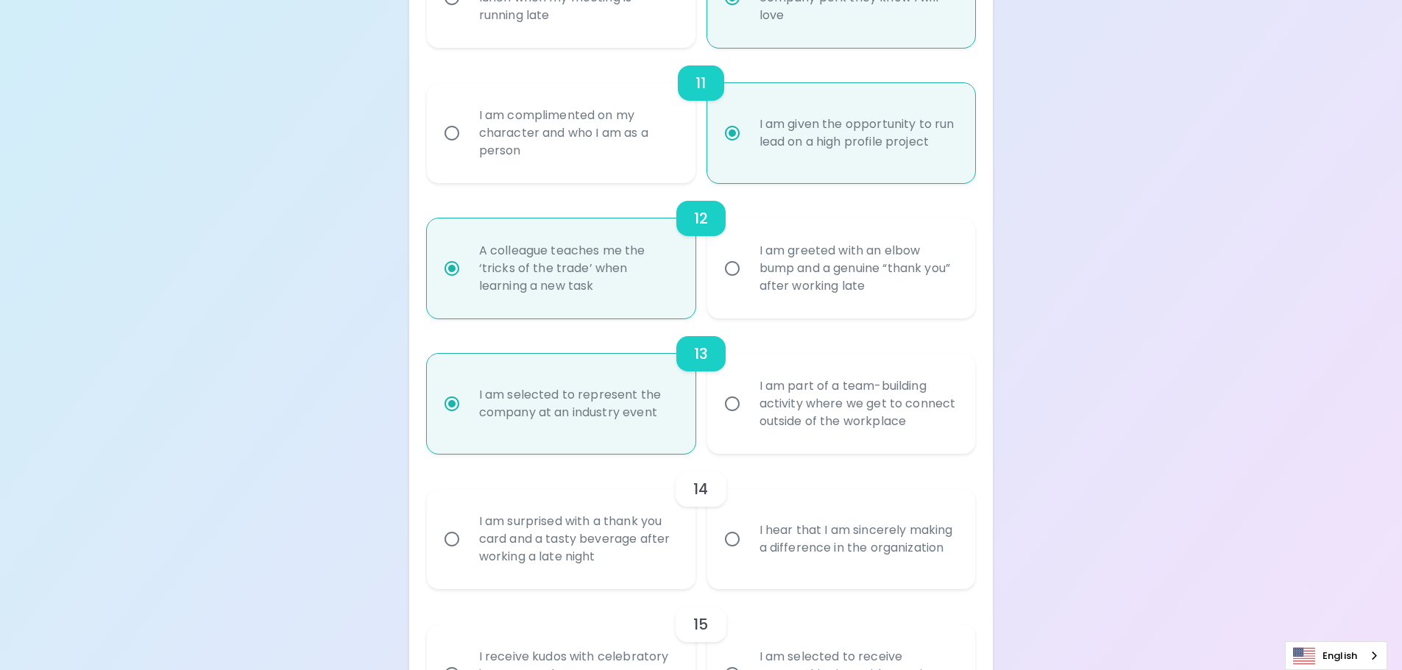
scroll to position [1663, 0]
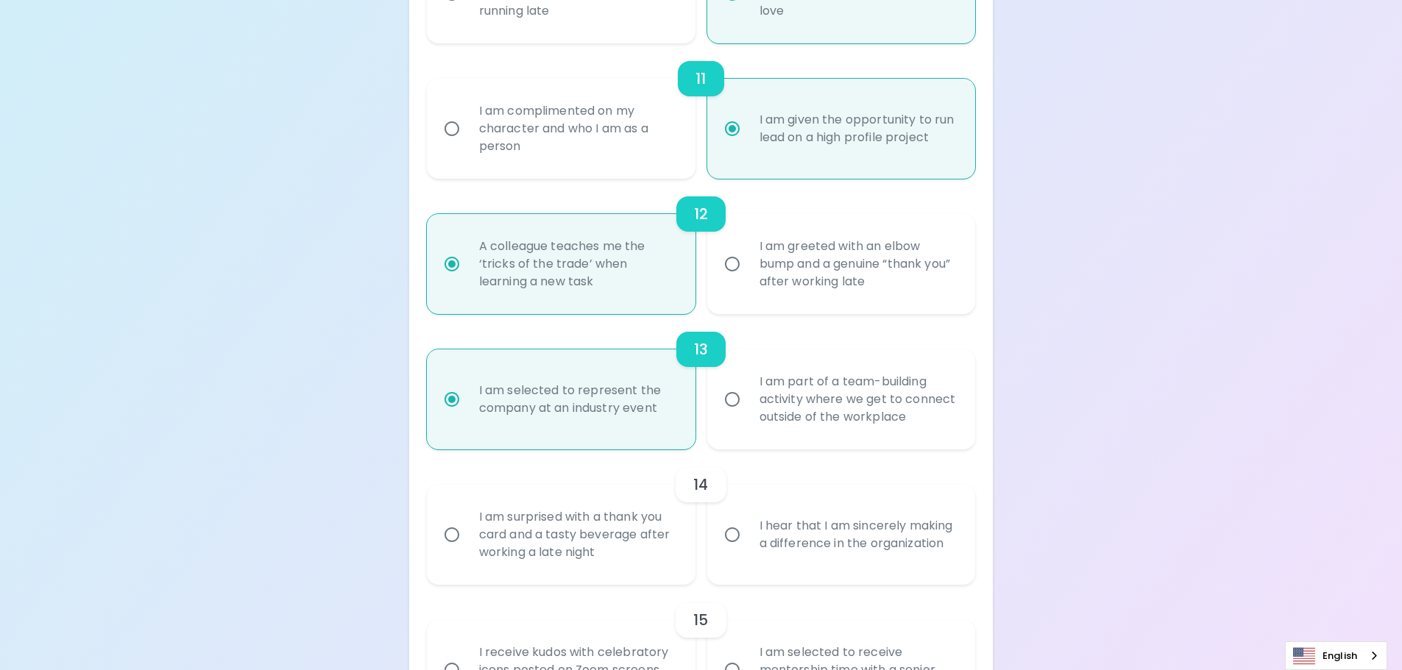
radio input "true"
click at [726, 521] on input "I hear that I am sincerely making a difference in the organization" at bounding box center [732, 535] width 31 height 31
radio input "false"
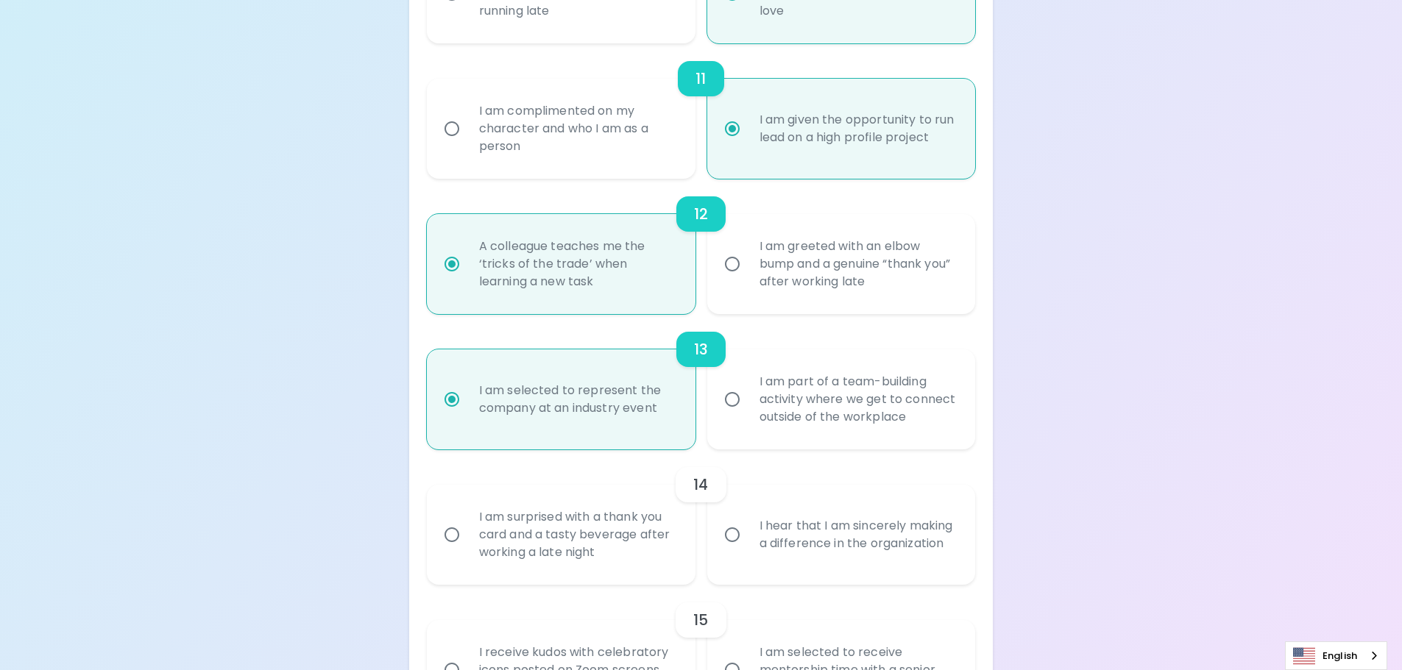
radio input "false"
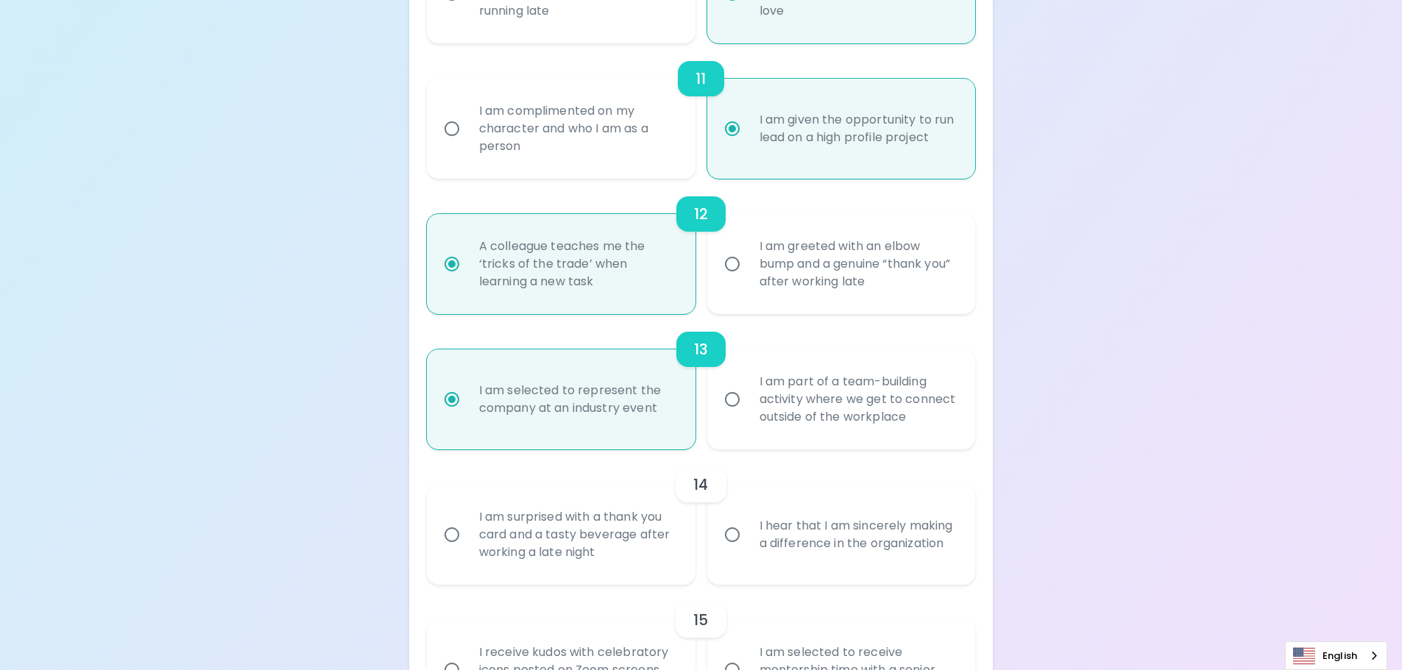
radio input "false"
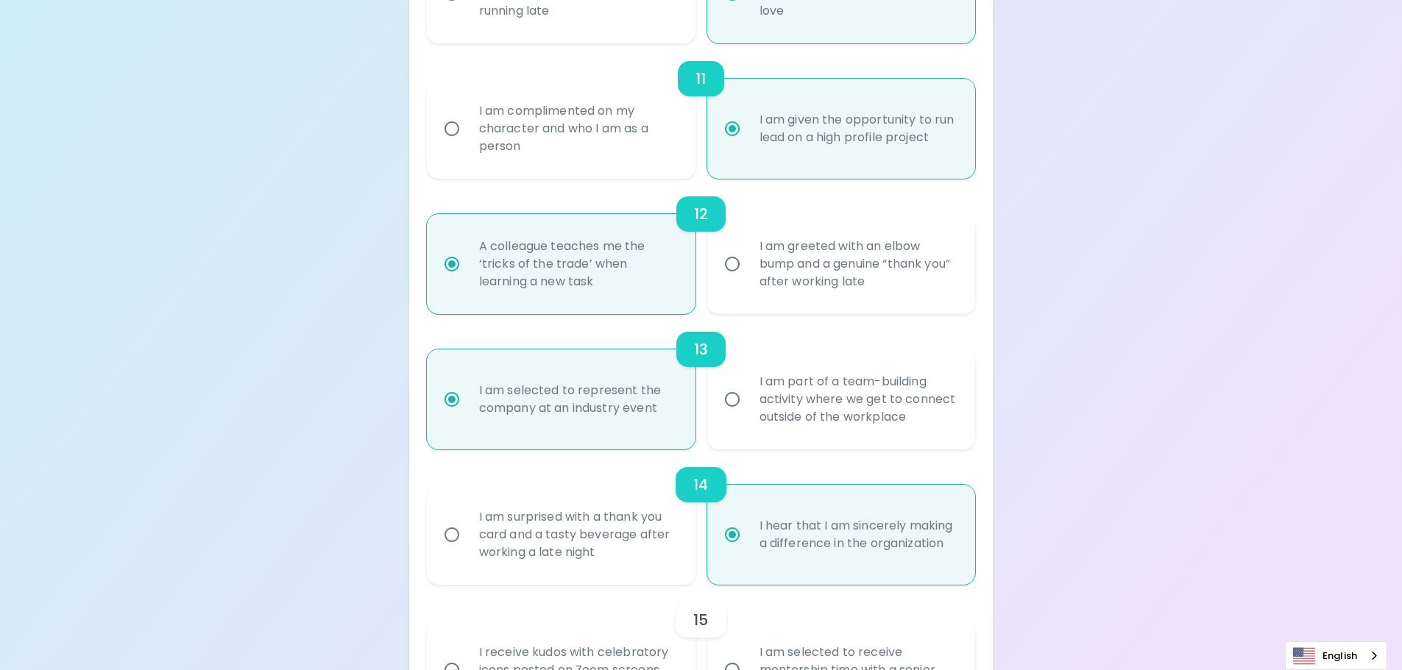
scroll to position [1781, 0]
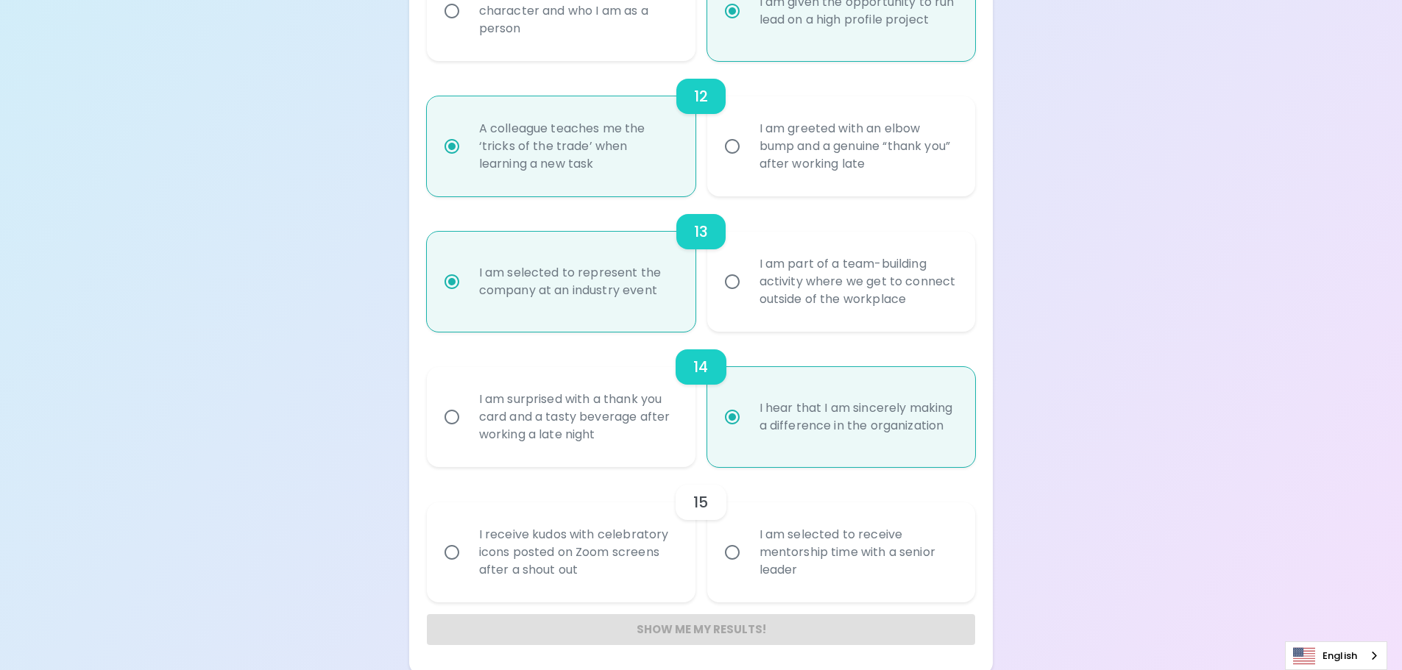
radio input "true"
drag, startPoint x: 735, startPoint y: 541, endPoint x: 742, endPoint y: 559, distance: 18.9
click at [735, 541] on input "I am selected to receive mentorship time with a senior leader" at bounding box center [732, 552] width 31 height 31
radio input "false"
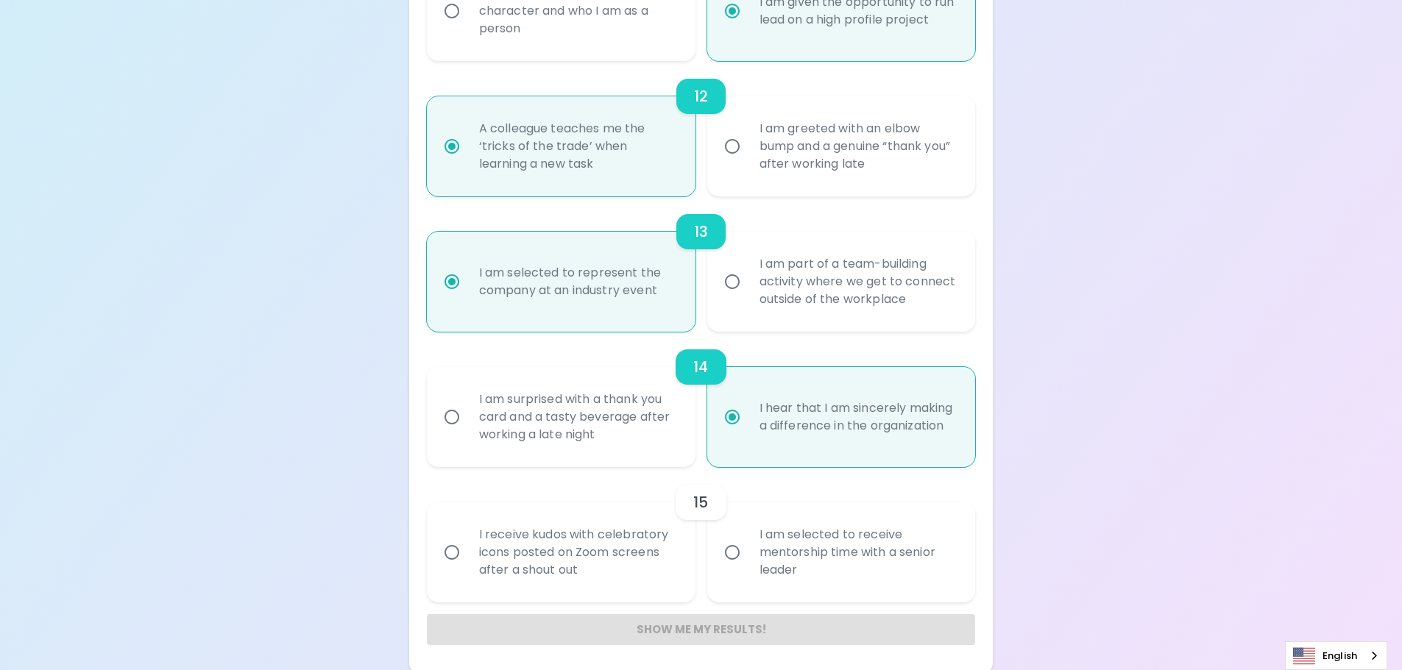
radio input "false"
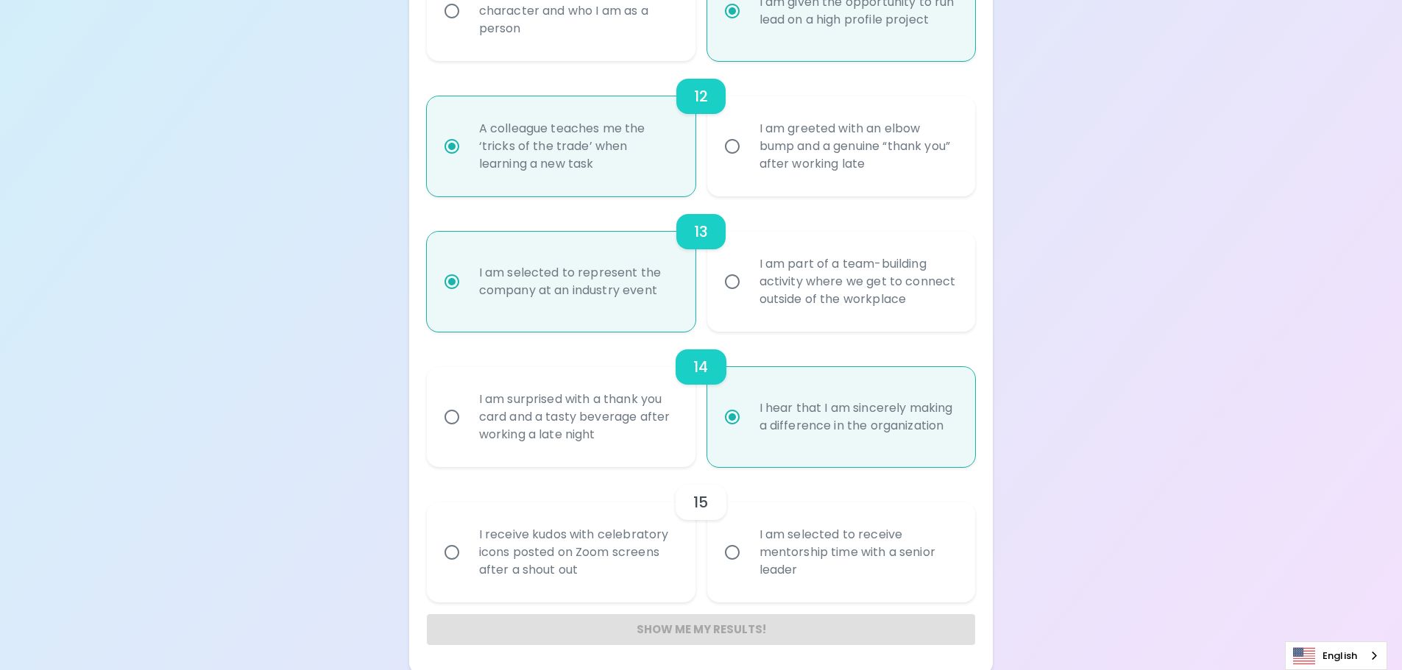
radio input "false"
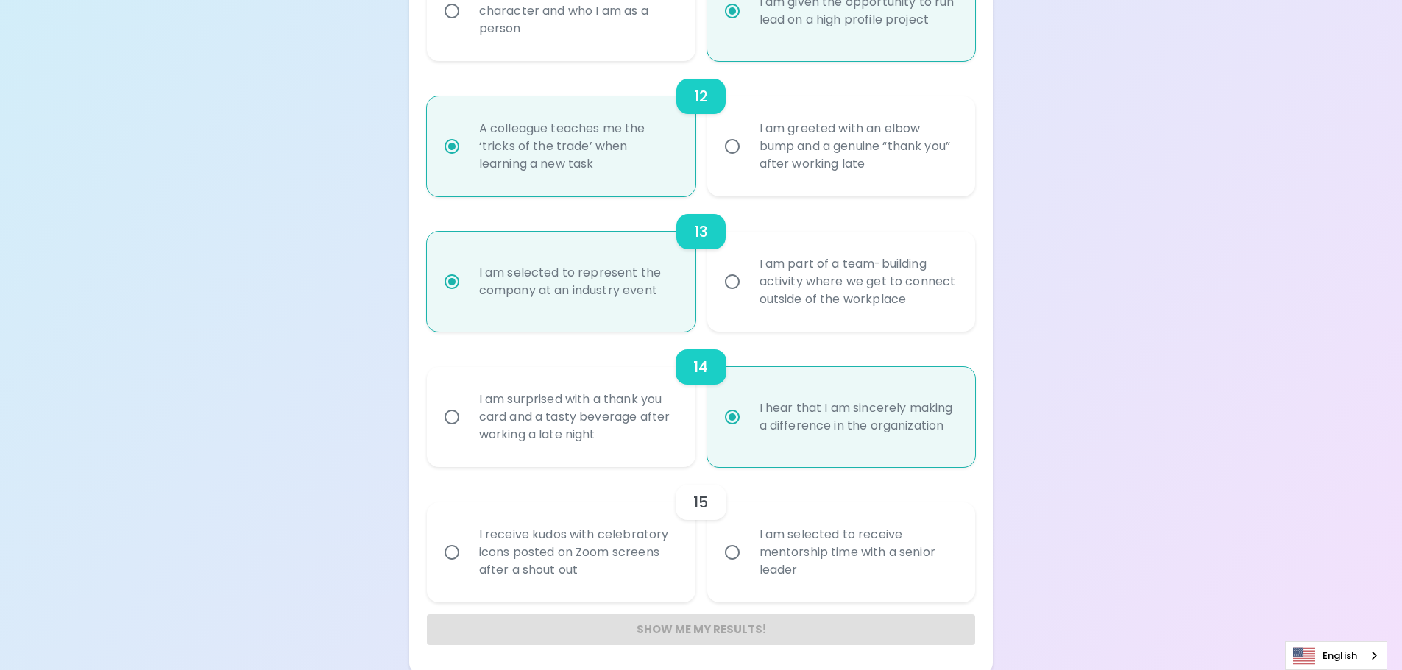
radio input "false"
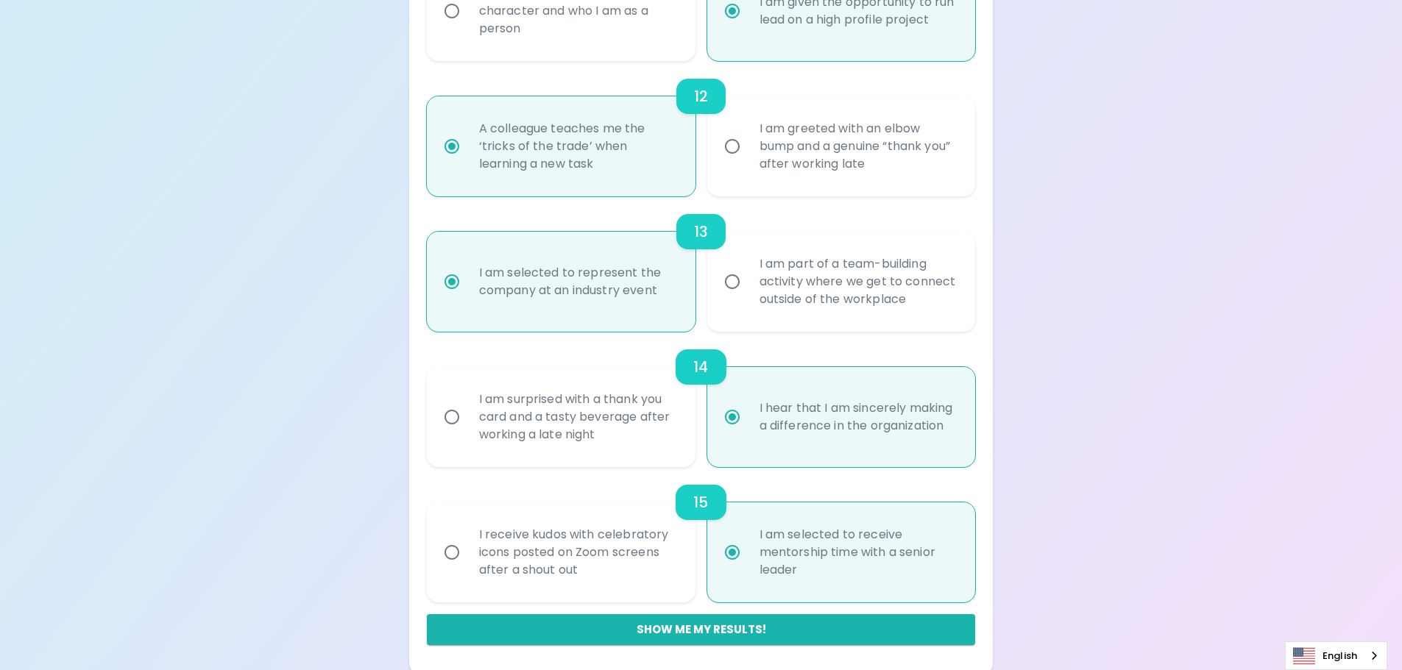
scroll to position [1786, 0]
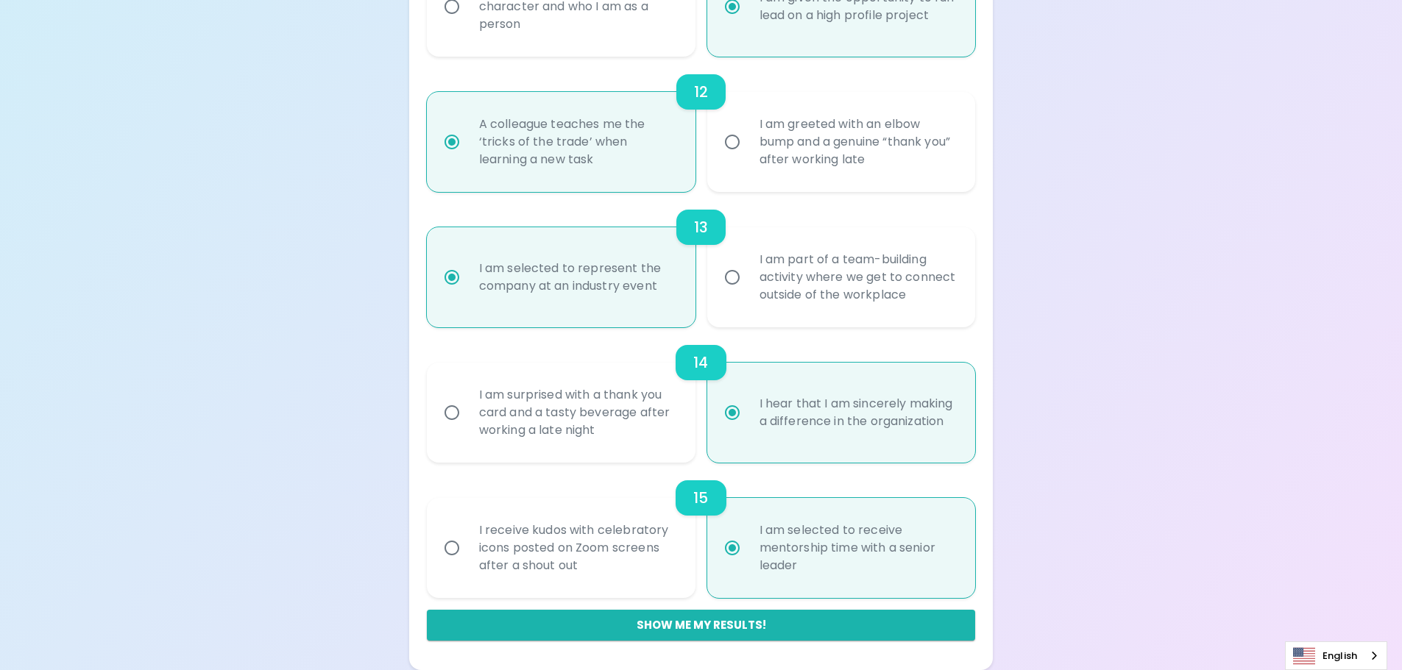
radio input "true"
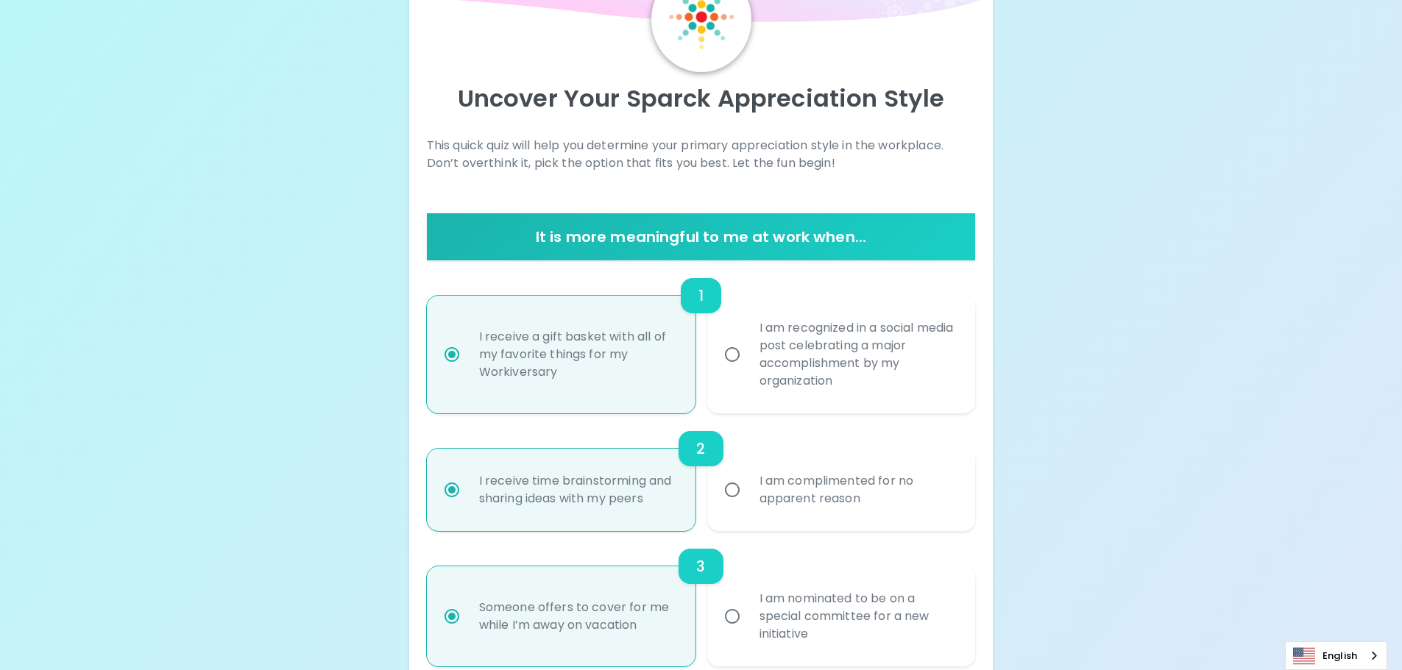
scroll to position [0, 0]
